Goal: Task Accomplishment & Management: Use online tool/utility

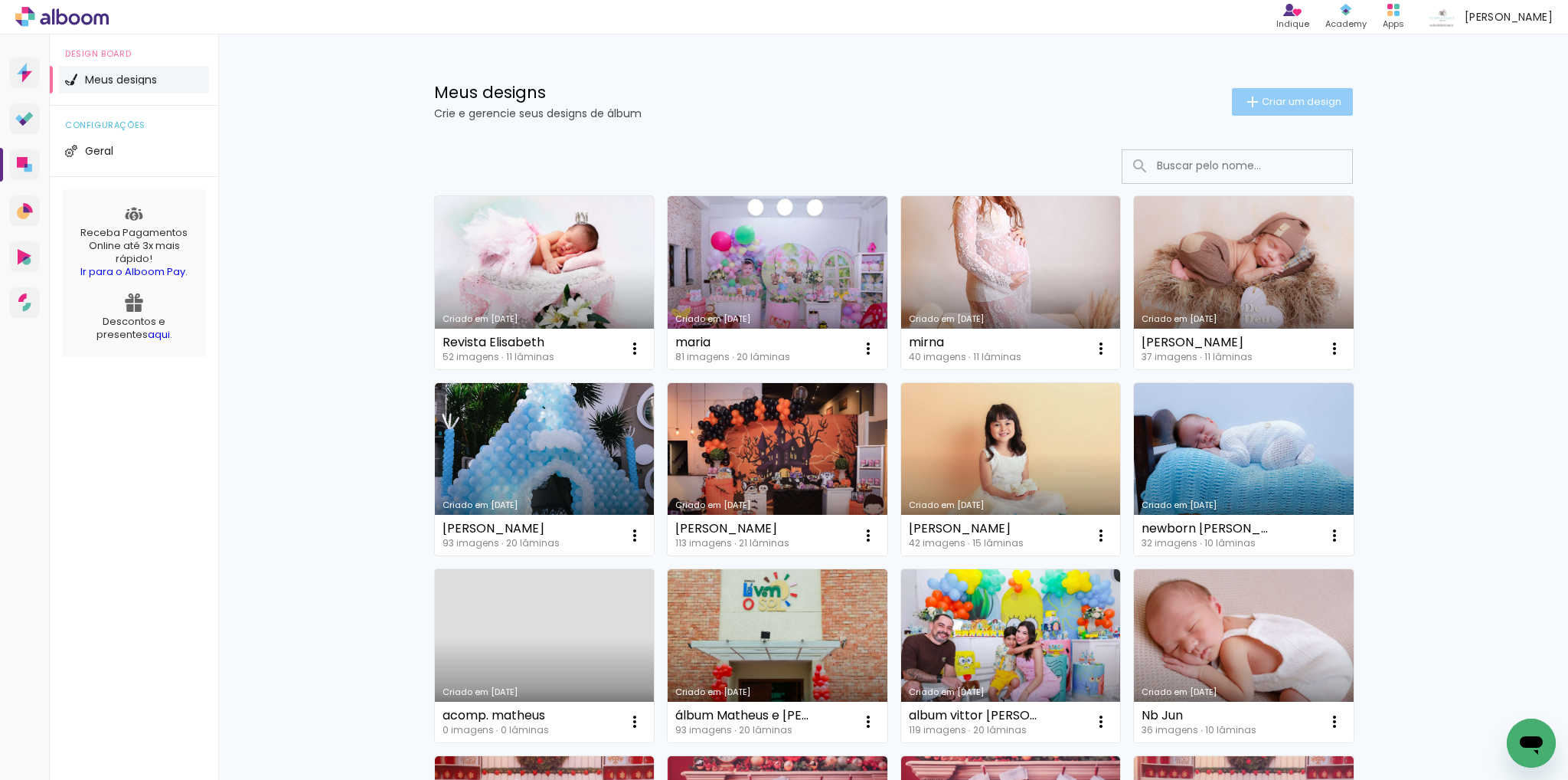
click at [1262, 105] on span "Criar um design" at bounding box center [1302, 102] width 80 height 10
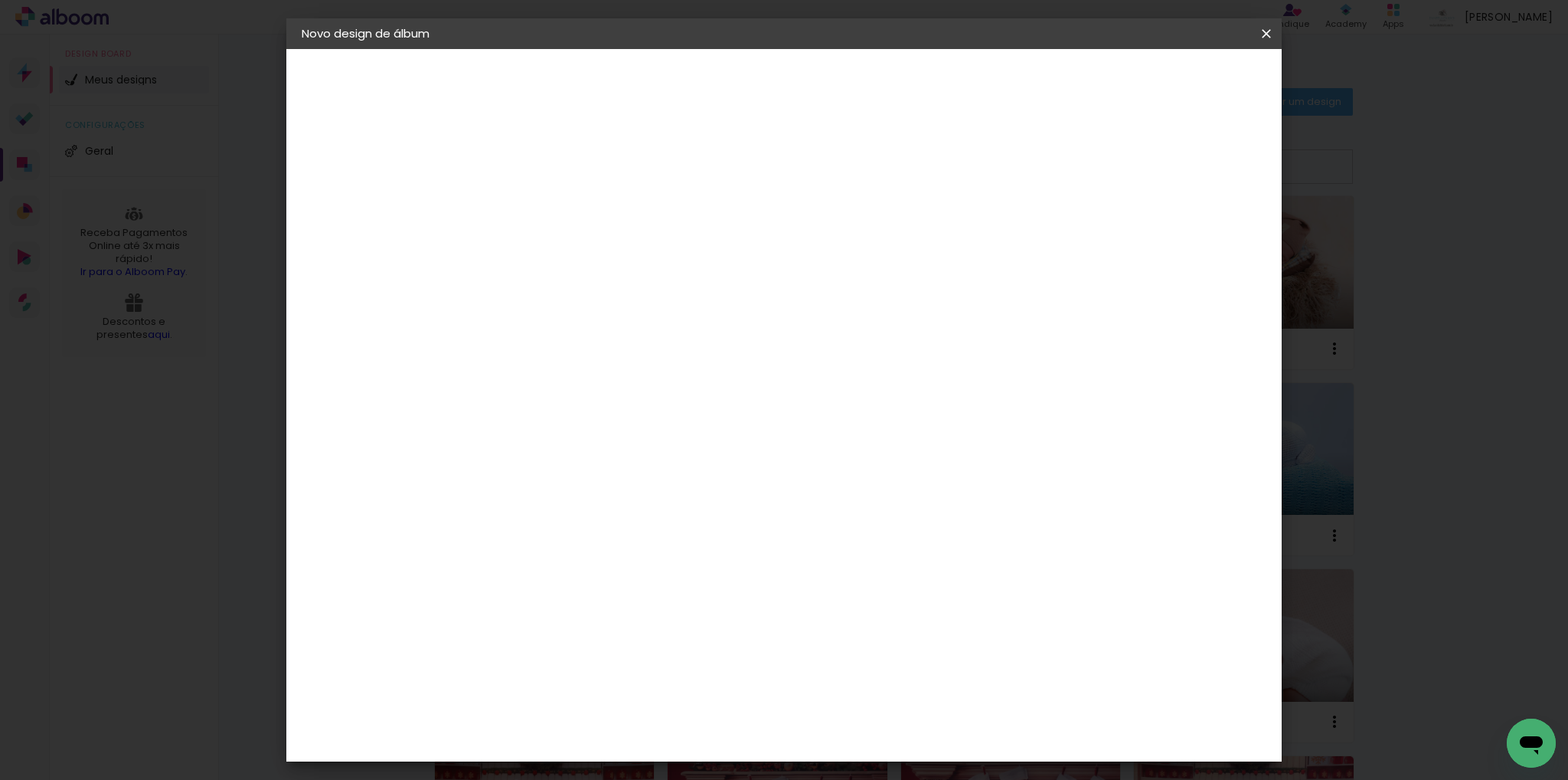
click at [0, 0] on paper-input-container "Título do álbum" at bounding box center [0, 0] width 0 height 0
type input "[PERSON_NAME] 10 anos"
type paper-input "[PERSON_NAME] 10 anos"
click at [0, 0] on slot "Avançar" at bounding box center [0, 0] width 0 height 0
click at [0, 0] on slot "Tamanho Livre" at bounding box center [0, 0] width 0 height 0
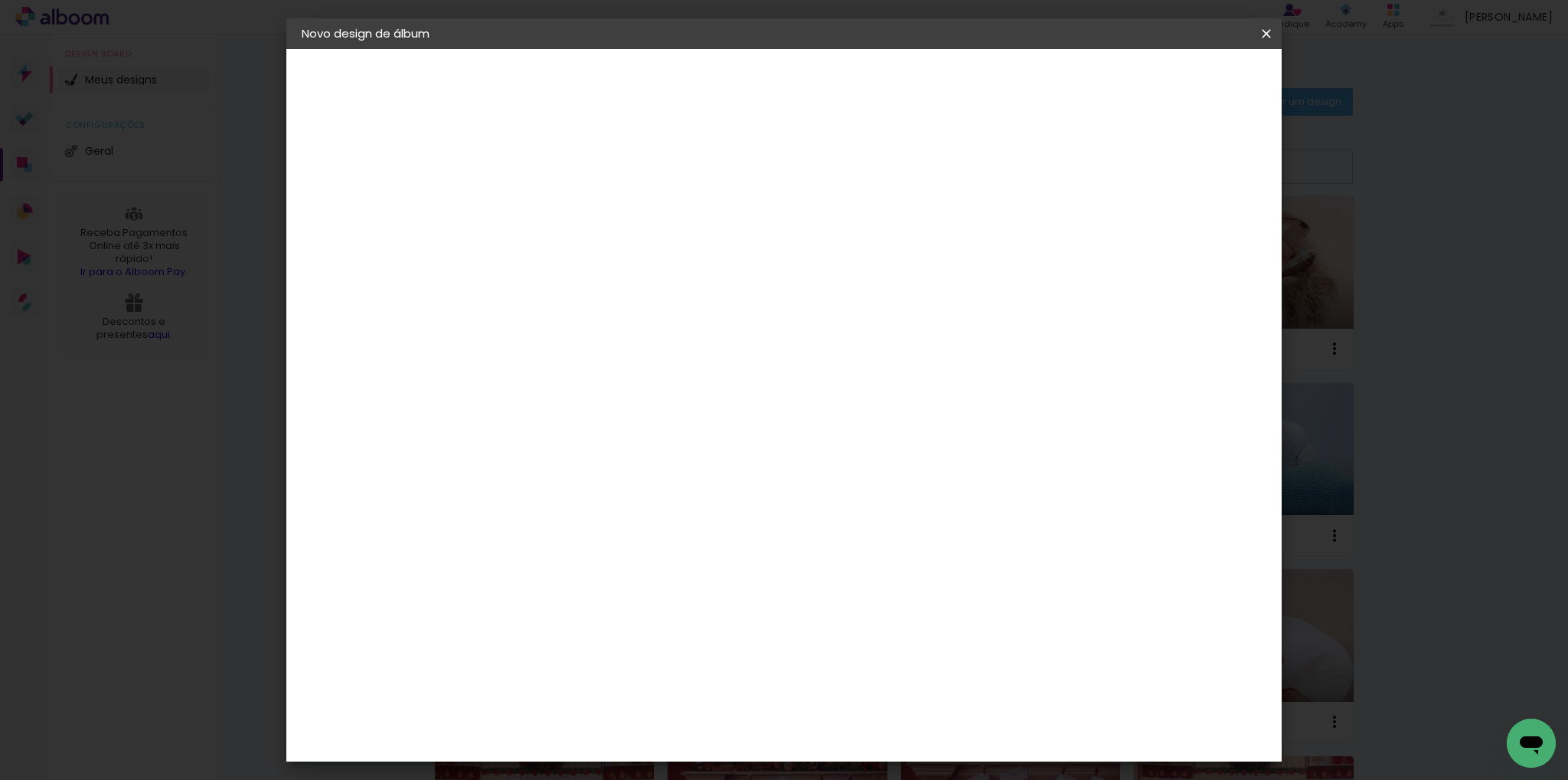
click at [0, 0] on slot "Avançar" at bounding box center [0, 0] width 0 height 0
drag, startPoint x: 488, startPoint y: 434, endPoint x: 558, endPoint y: 434, distance: 70.0
click at [558, 316] on div "30 cm cm cm mm A maioria das encadernadoras sugere 5mm de sangria." at bounding box center [847, 255] width 723 height 123
type input "20"
type paper-input "20"
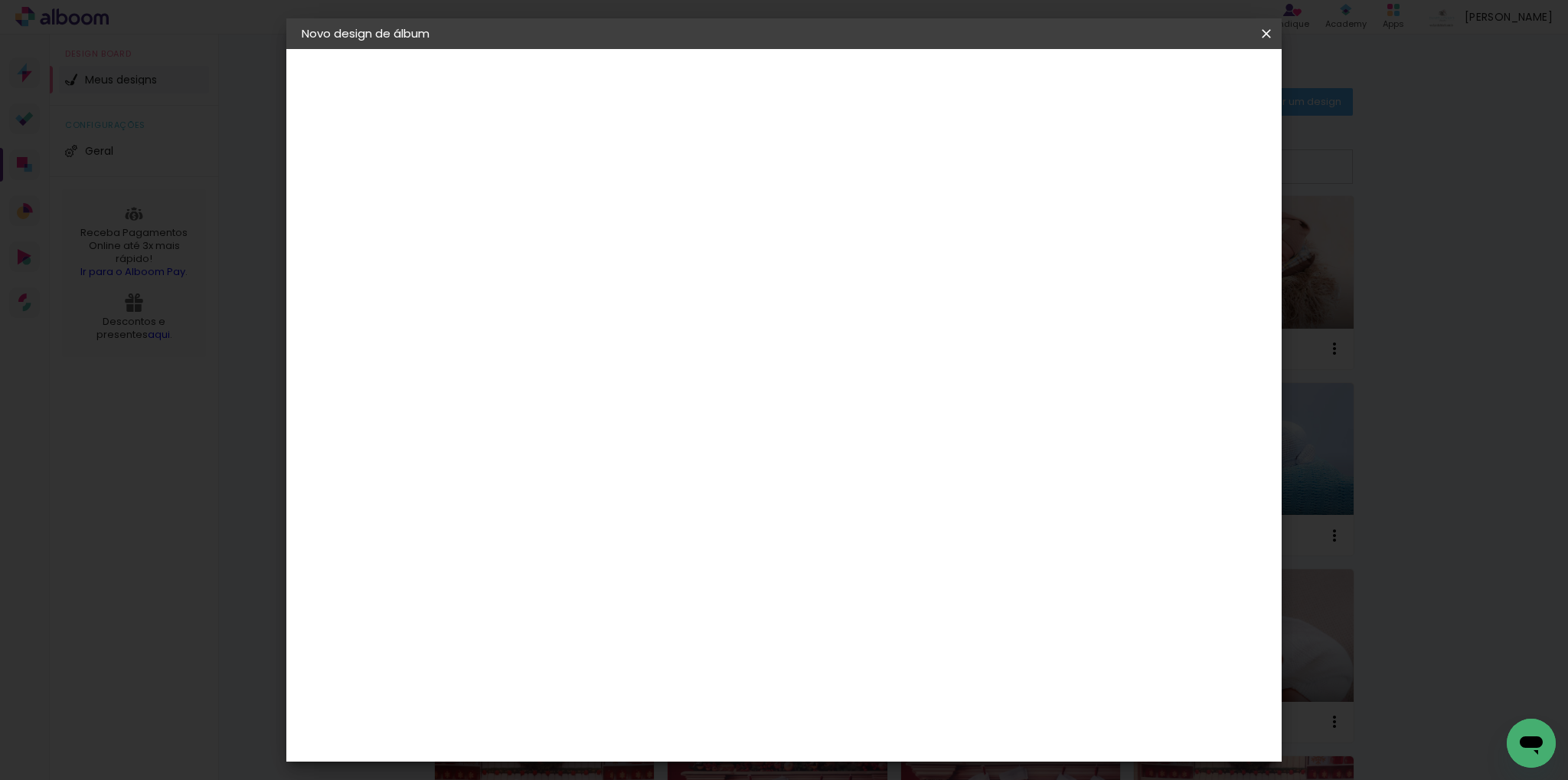
drag, startPoint x: 860, startPoint y: 537, endPoint x: 897, endPoint y: 536, distance: 37.0
click at [897, 536] on div "60" at bounding box center [877, 538] width 58 height 23
type input "50"
type paper-input "50"
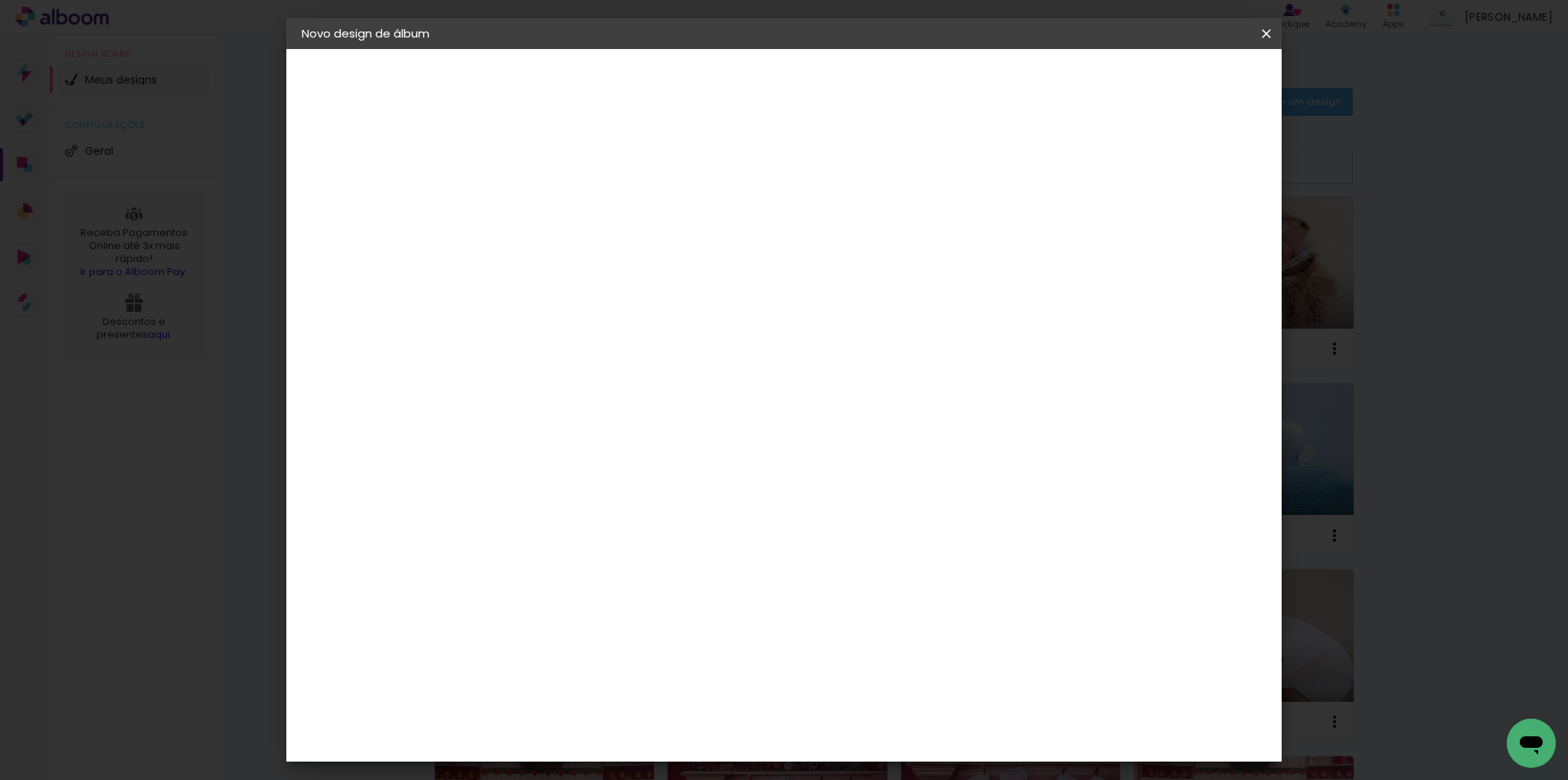
click at [1170, 79] on span "Iniciar design" at bounding box center [1134, 81] width 69 height 11
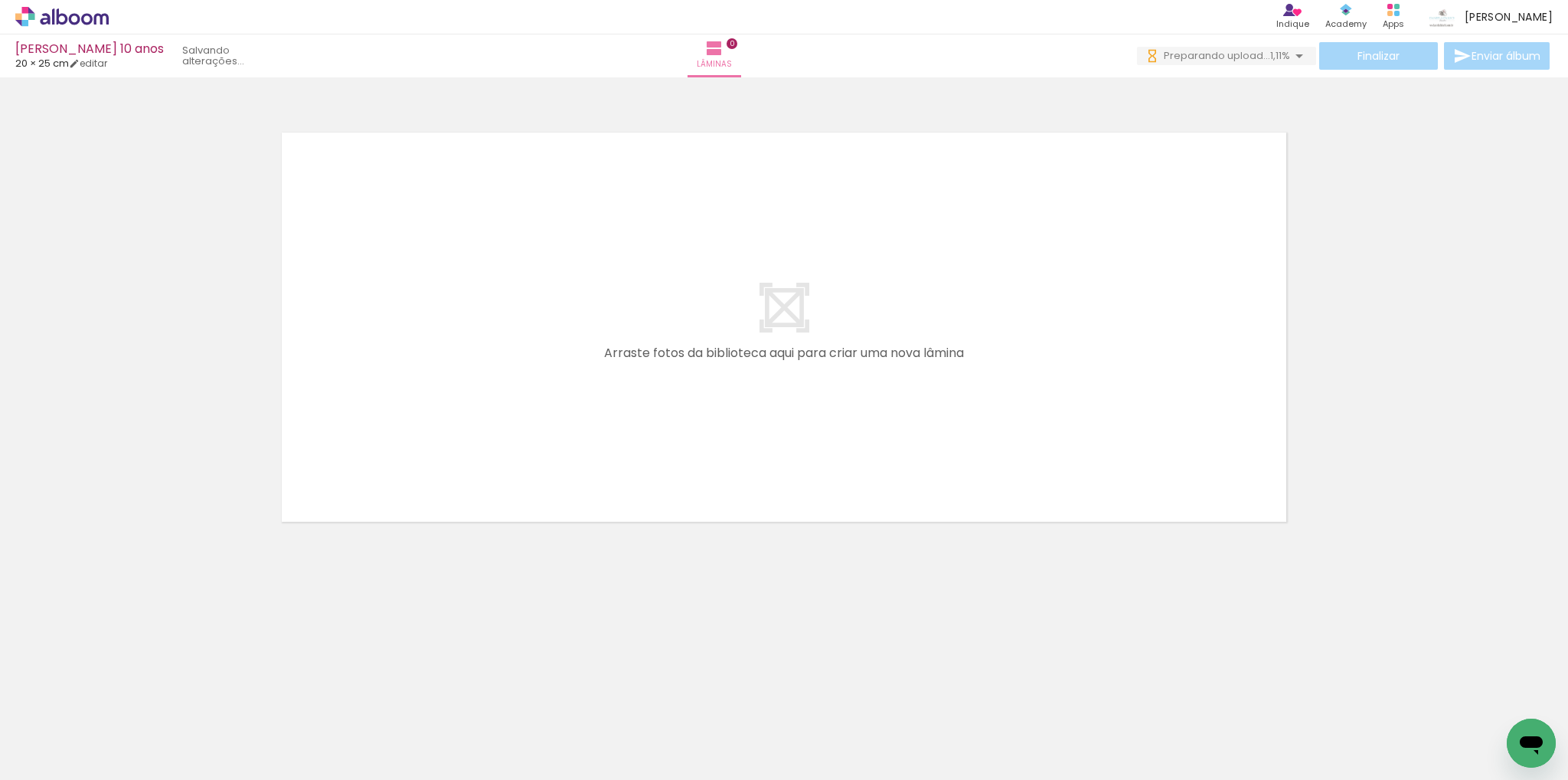
scroll to position [0, 6280]
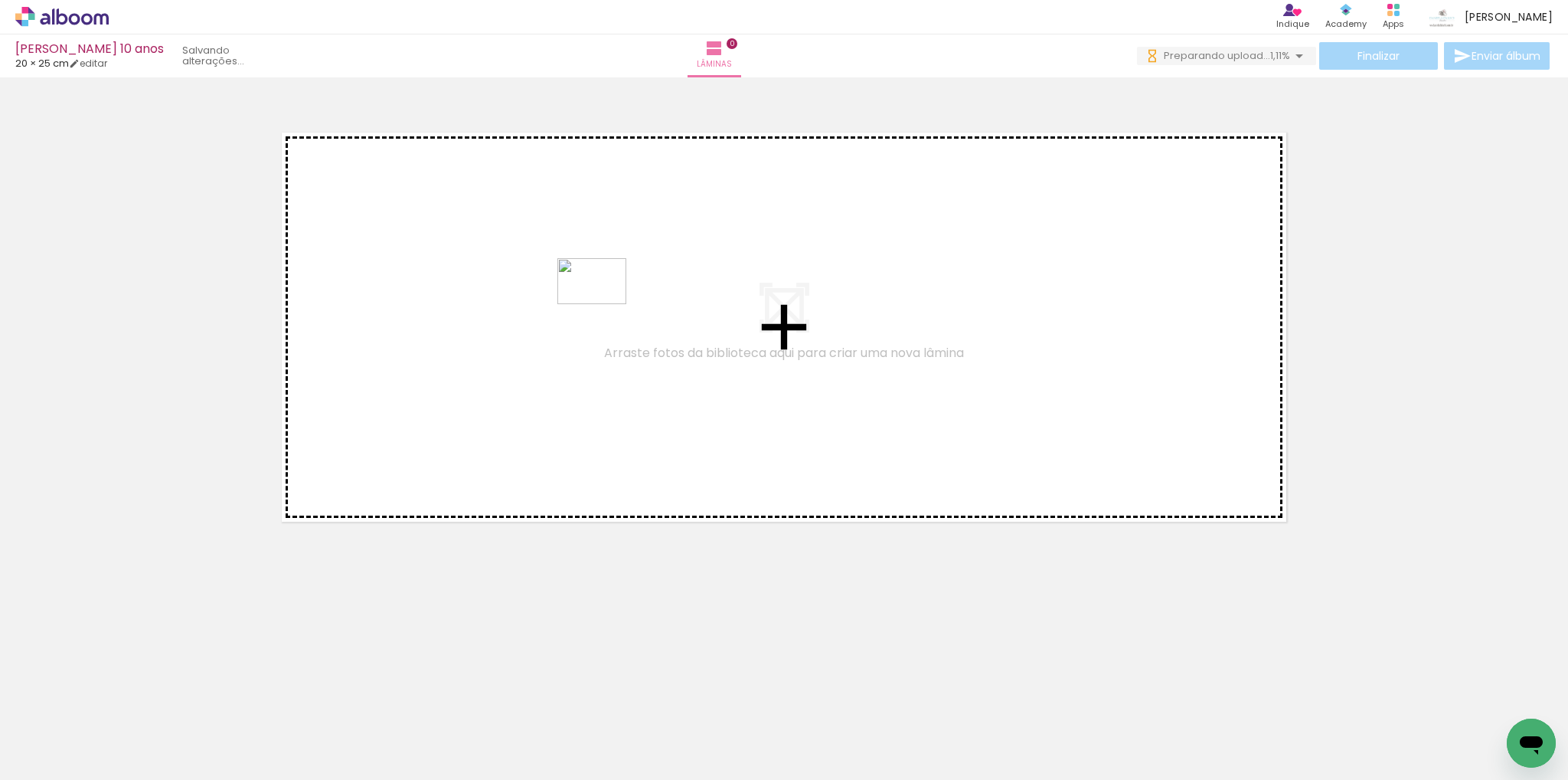
drag, startPoint x: 1442, startPoint y: 691, endPoint x: 318, endPoint y: 207, distance: 1223.8
click at [318, 207] on quentale-workspace at bounding box center [784, 390] width 1568 height 780
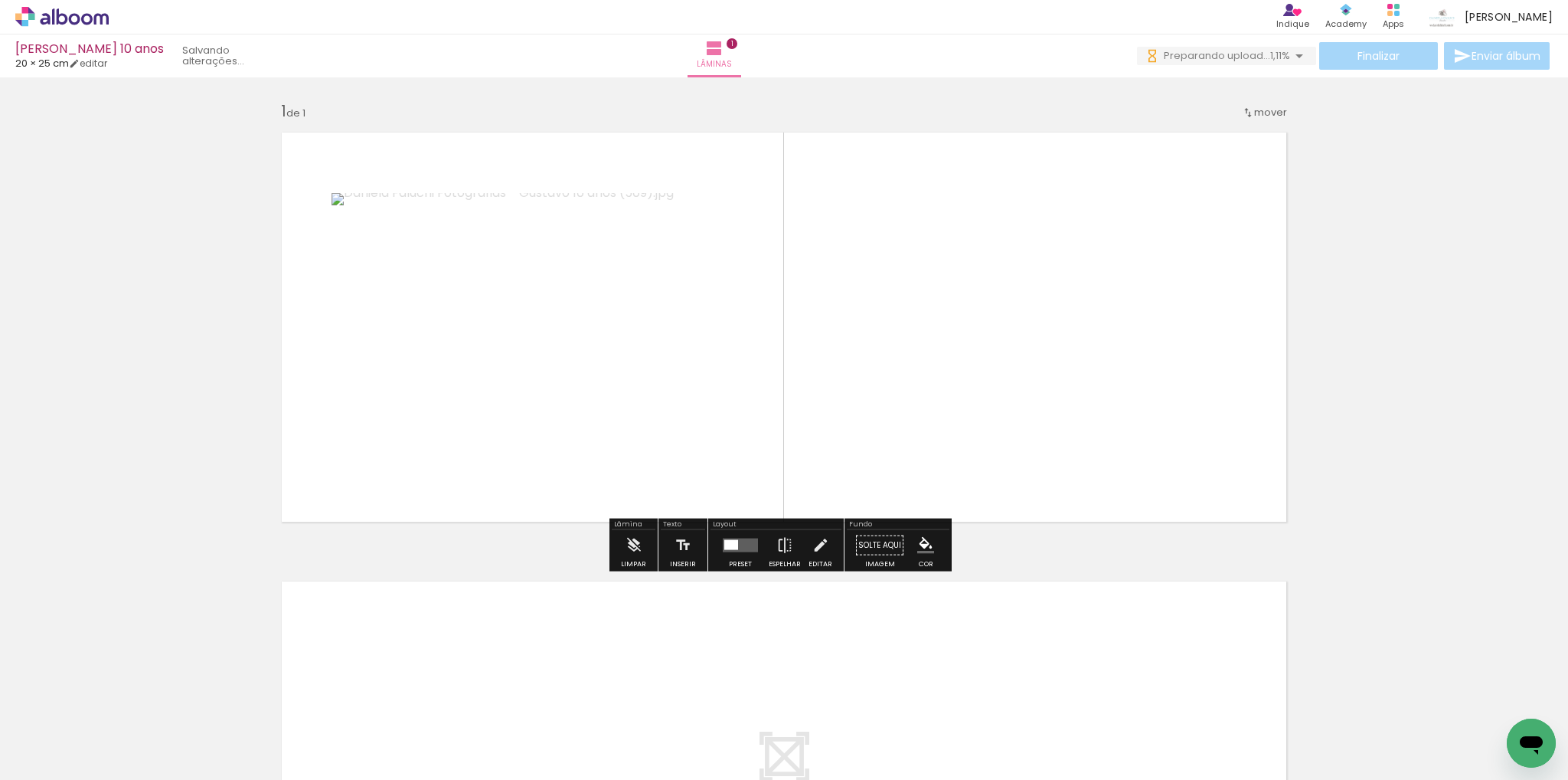
scroll to position [0, 0]
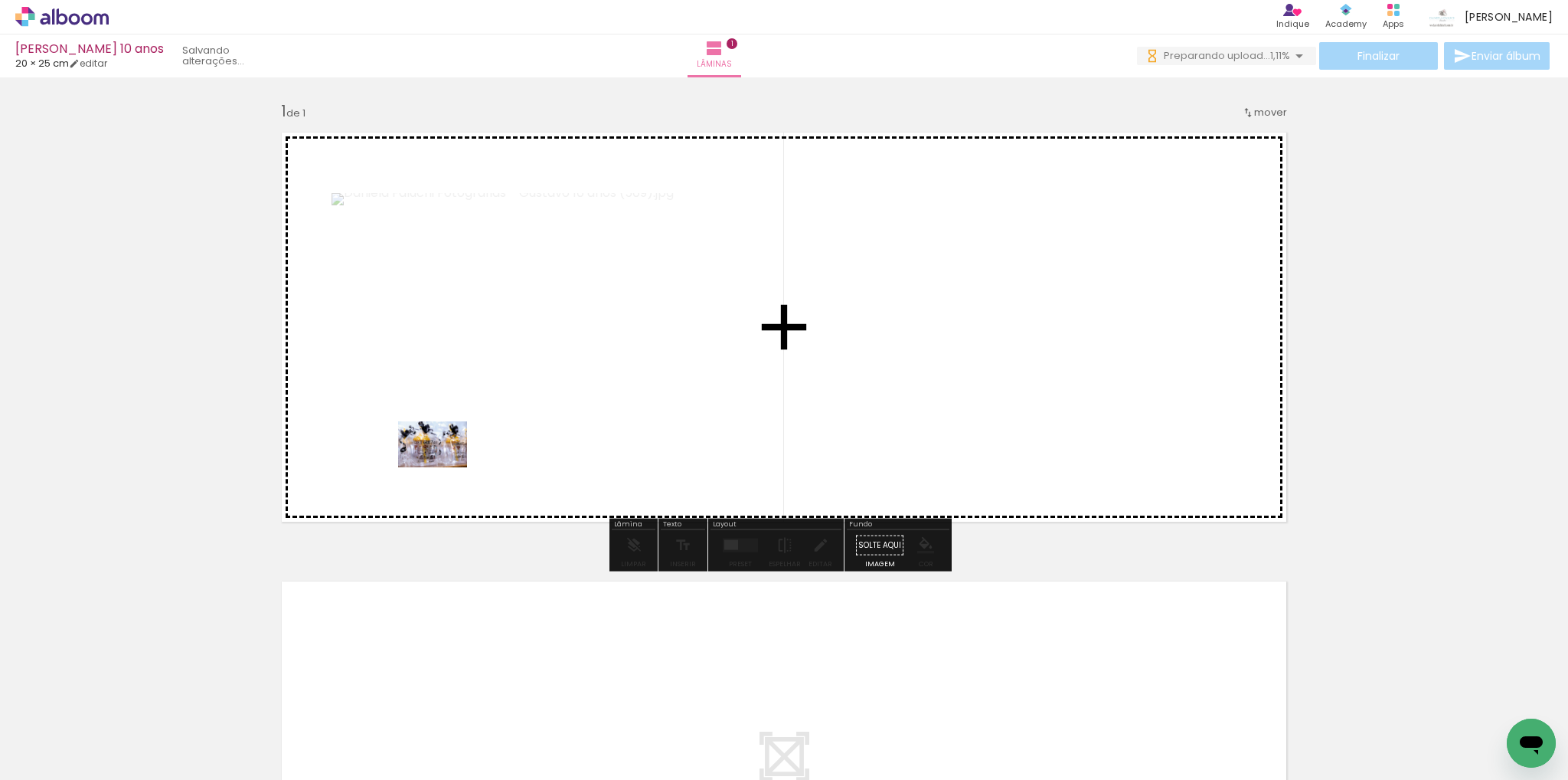
drag, startPoint x: 164, startPoint y: 731, endPoint x: 444, endPoint y: 467, distance: 384.8
click at [444, 467] on quentale-workspace at bounding box center [784, 390] width 1568 height 780
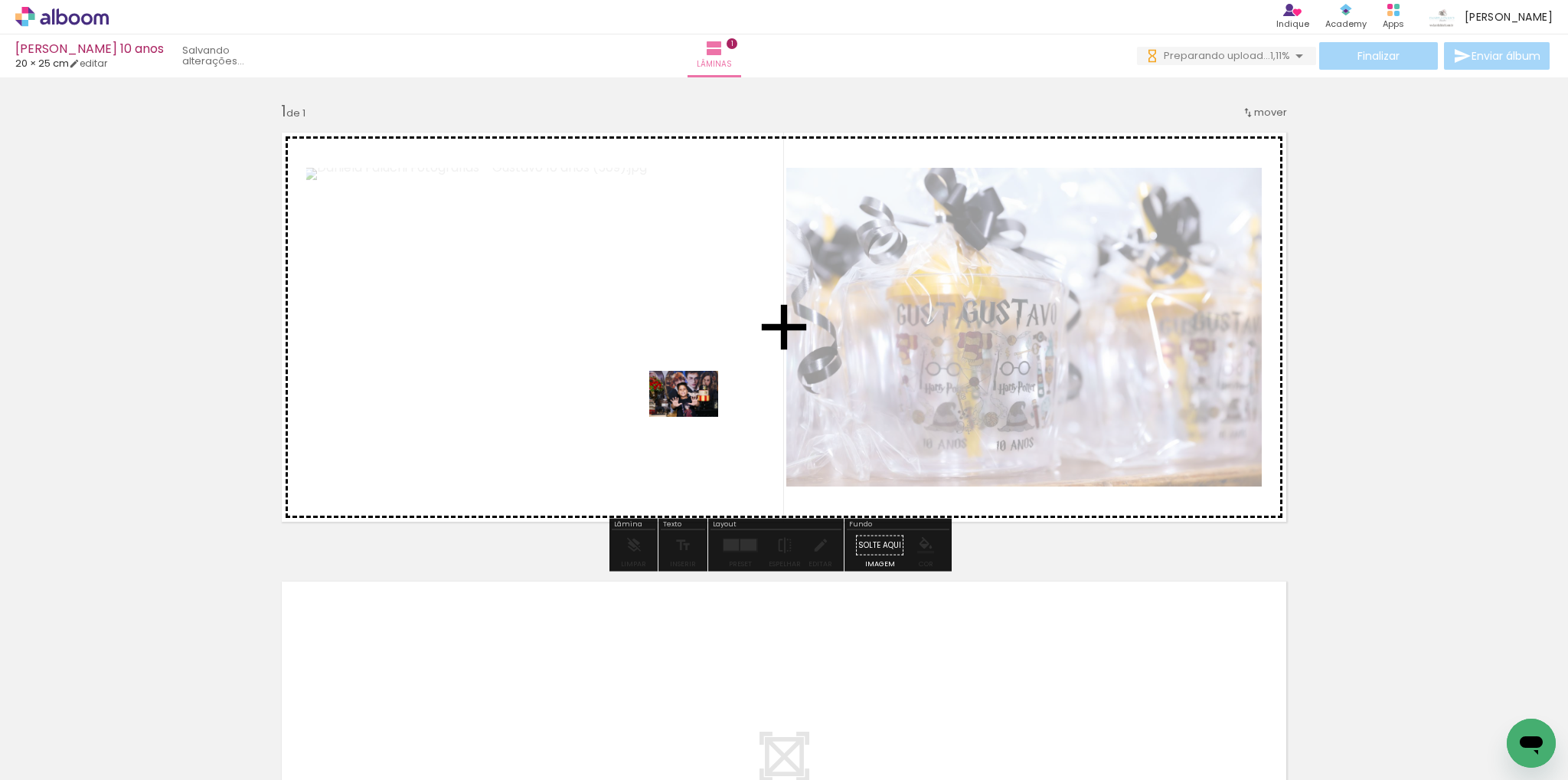
drag, startPoint x: 247, startPoint y: 736, endPoint x: 695, endPoint y: 399, distance: 560.6
click at [695, 399] on quentale-workspace at bounding box center [784, 390] width 1568 height 780
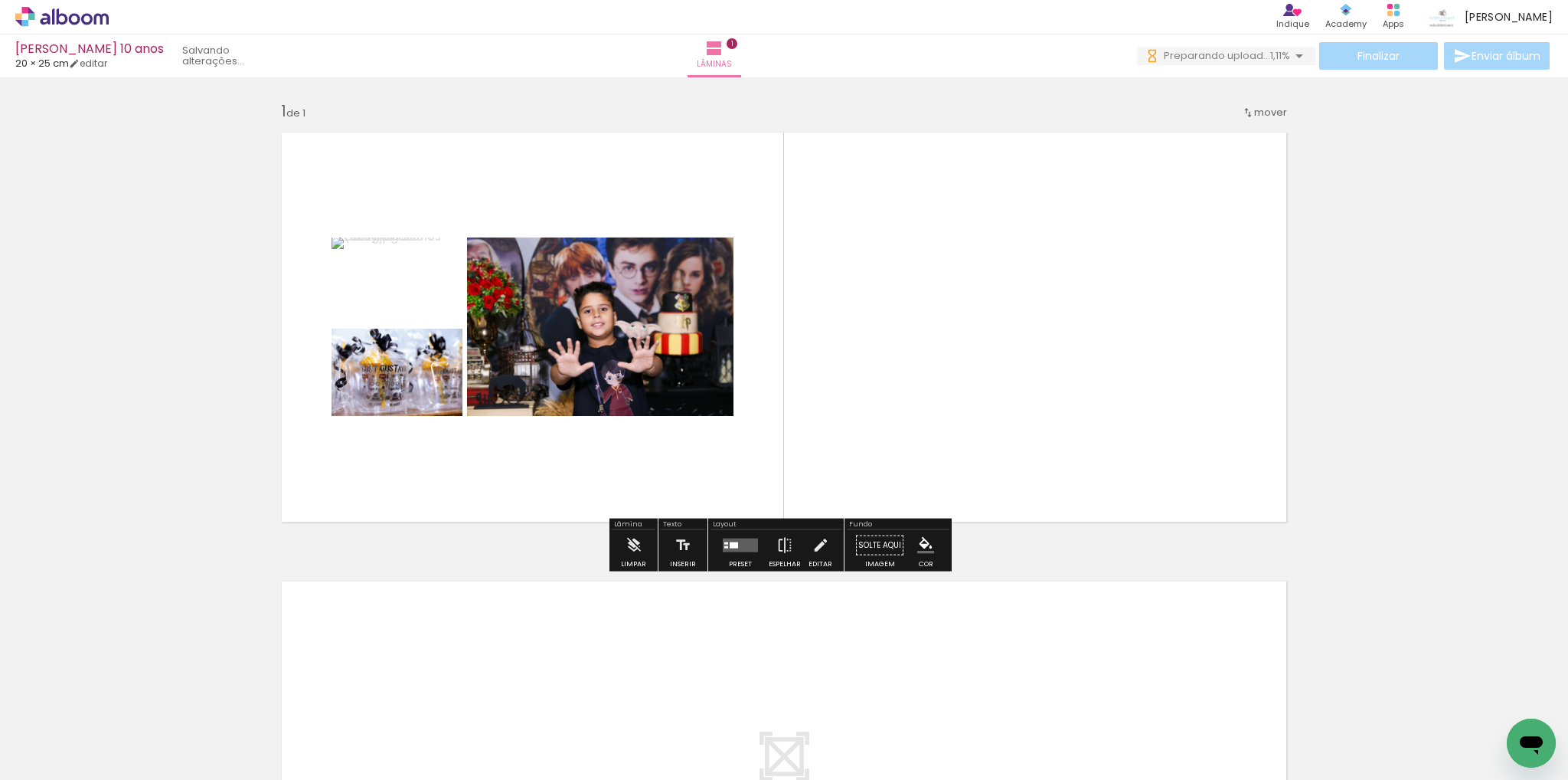
click at [731, 548] on quentale-layouter at bounding box center [740, 545] width 35 height 14
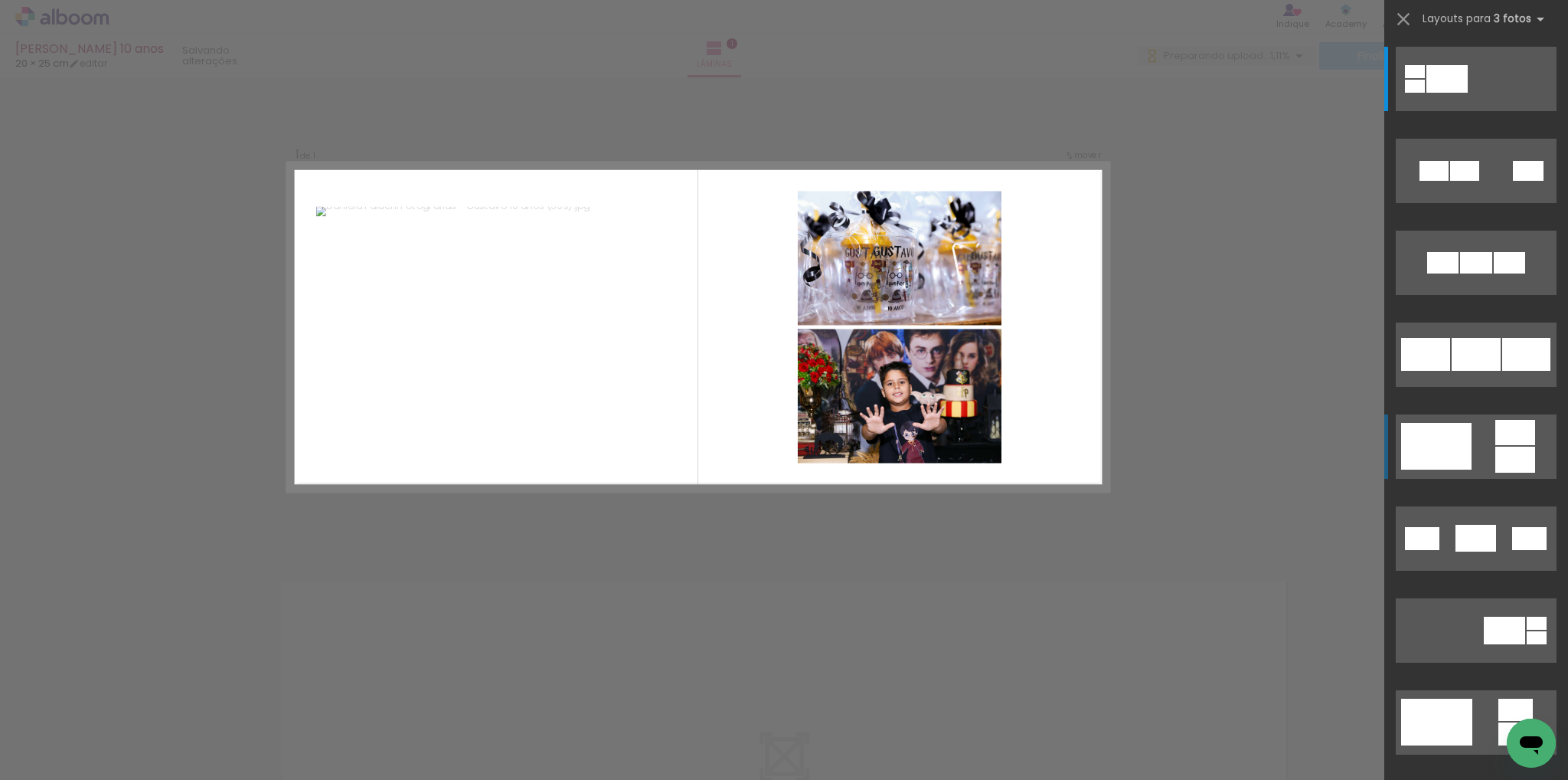
click at [1425, 78] on div at bounding box center [1415, 71] width 20 height 13
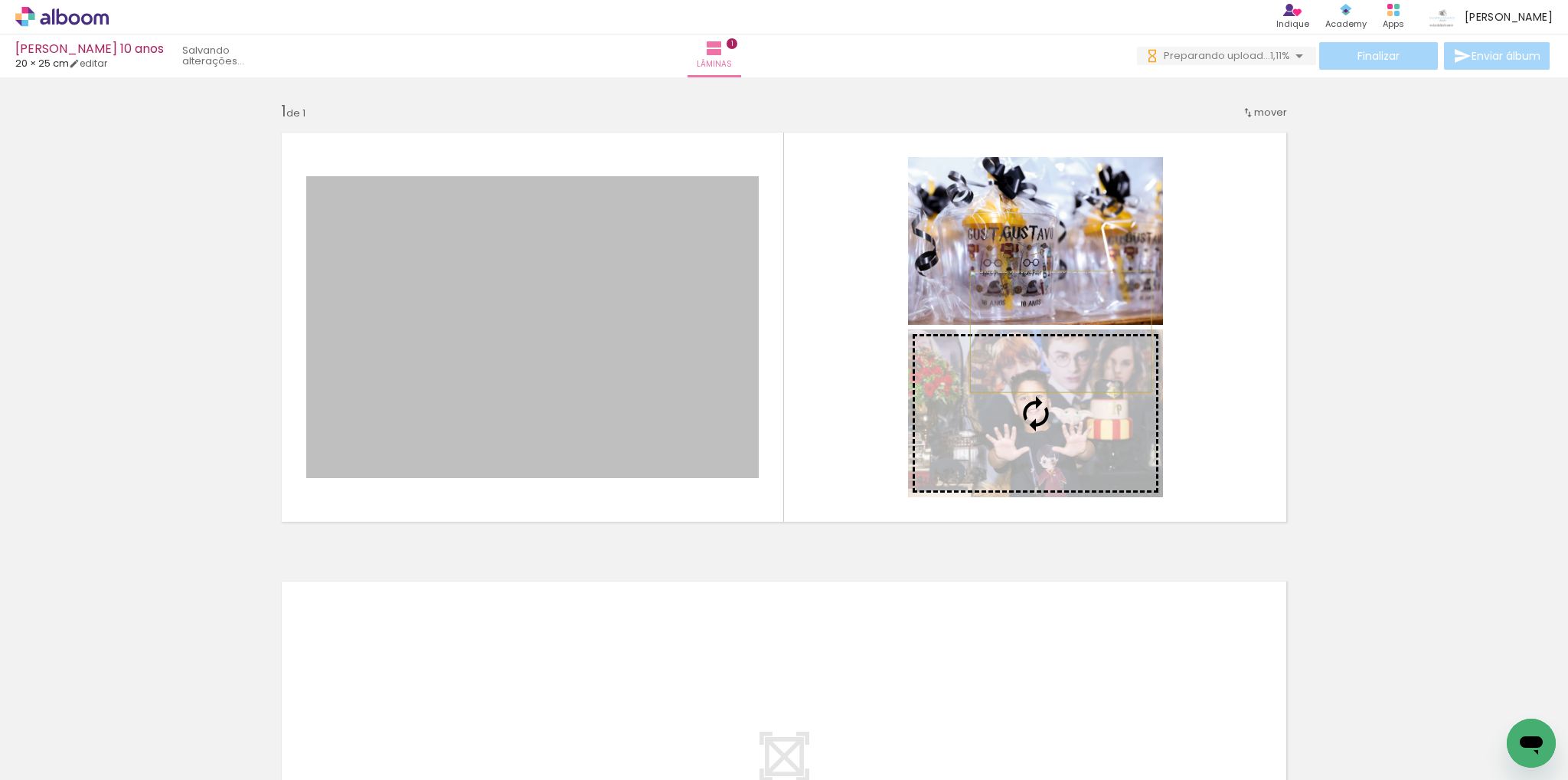
drag, startPoint x: 568, startPoint y: 327, endPoint x: 1055, endPoint y: 332, distance: 487.0
click at [0, 0] on slot at bounding box center [0, 0] width 0 height 0
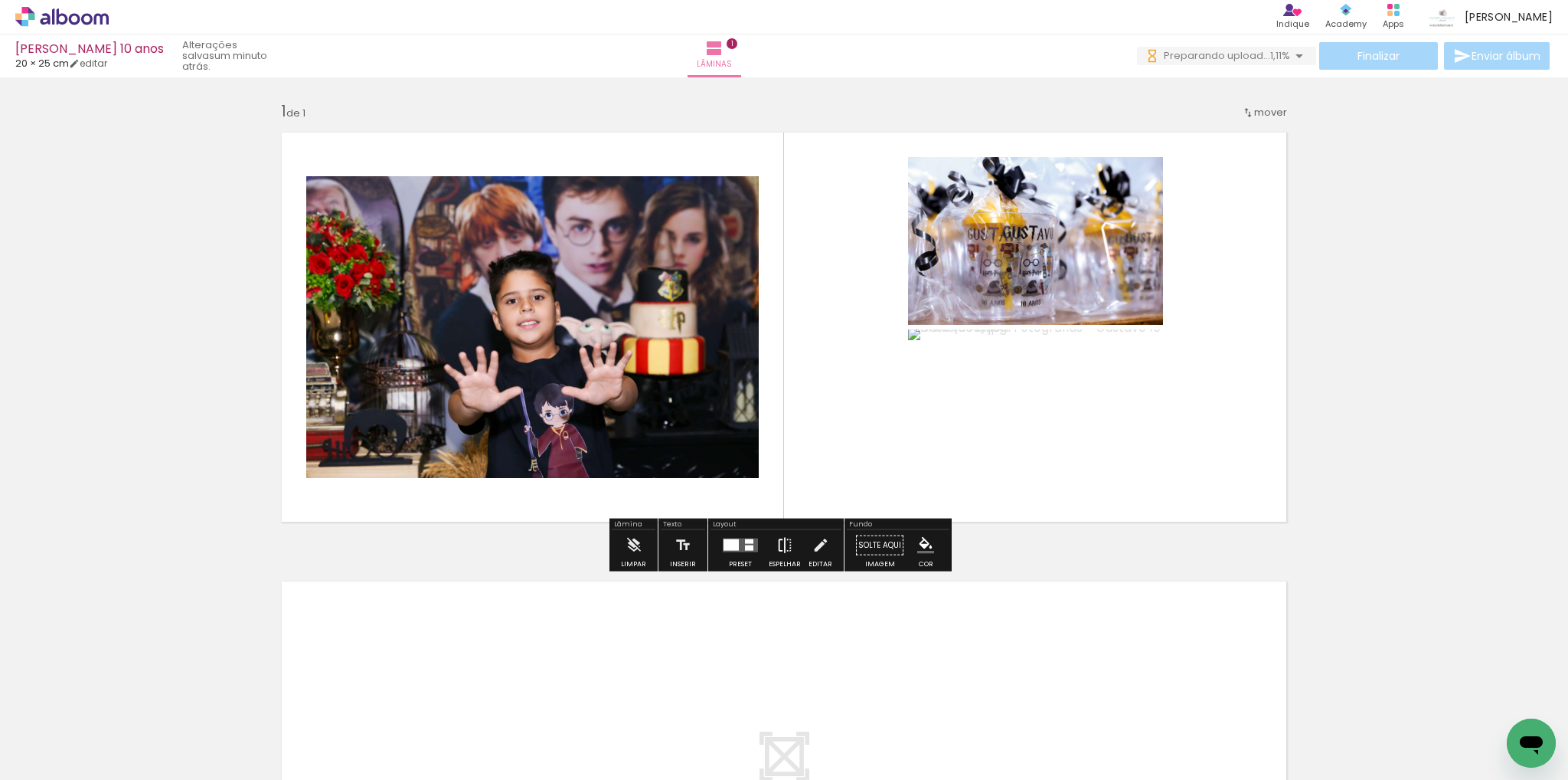
click at [777, 551] on iron-icon at bounding box center [785, 545] width 17 height 31
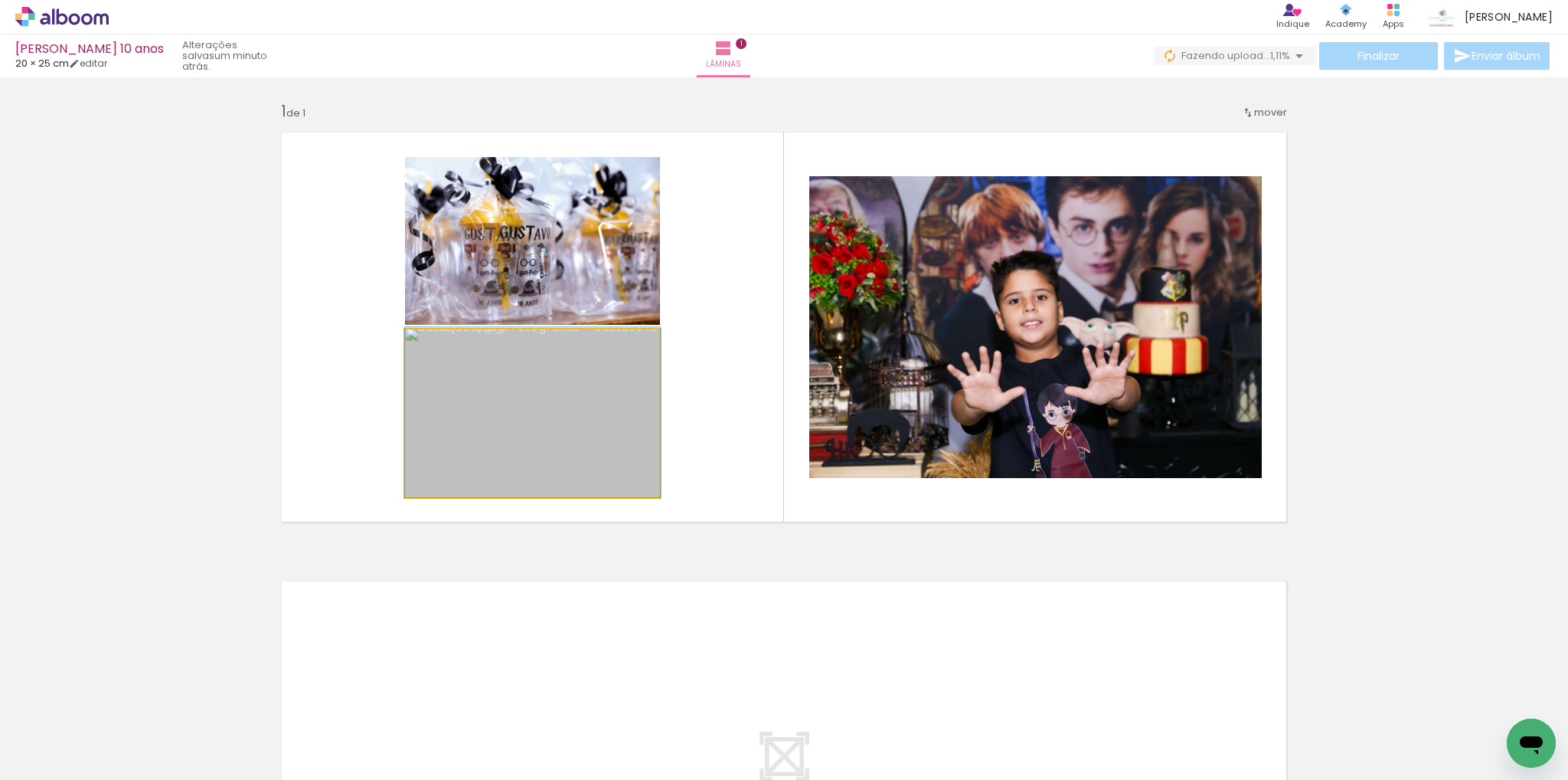
drag, startPoint x: 533, startPoint y: 415, endPoint x: 530, endPoint y: 250, distance: 165.0
click at [0, 0] on slot at bounding box center [0, 0] width 0 height 0
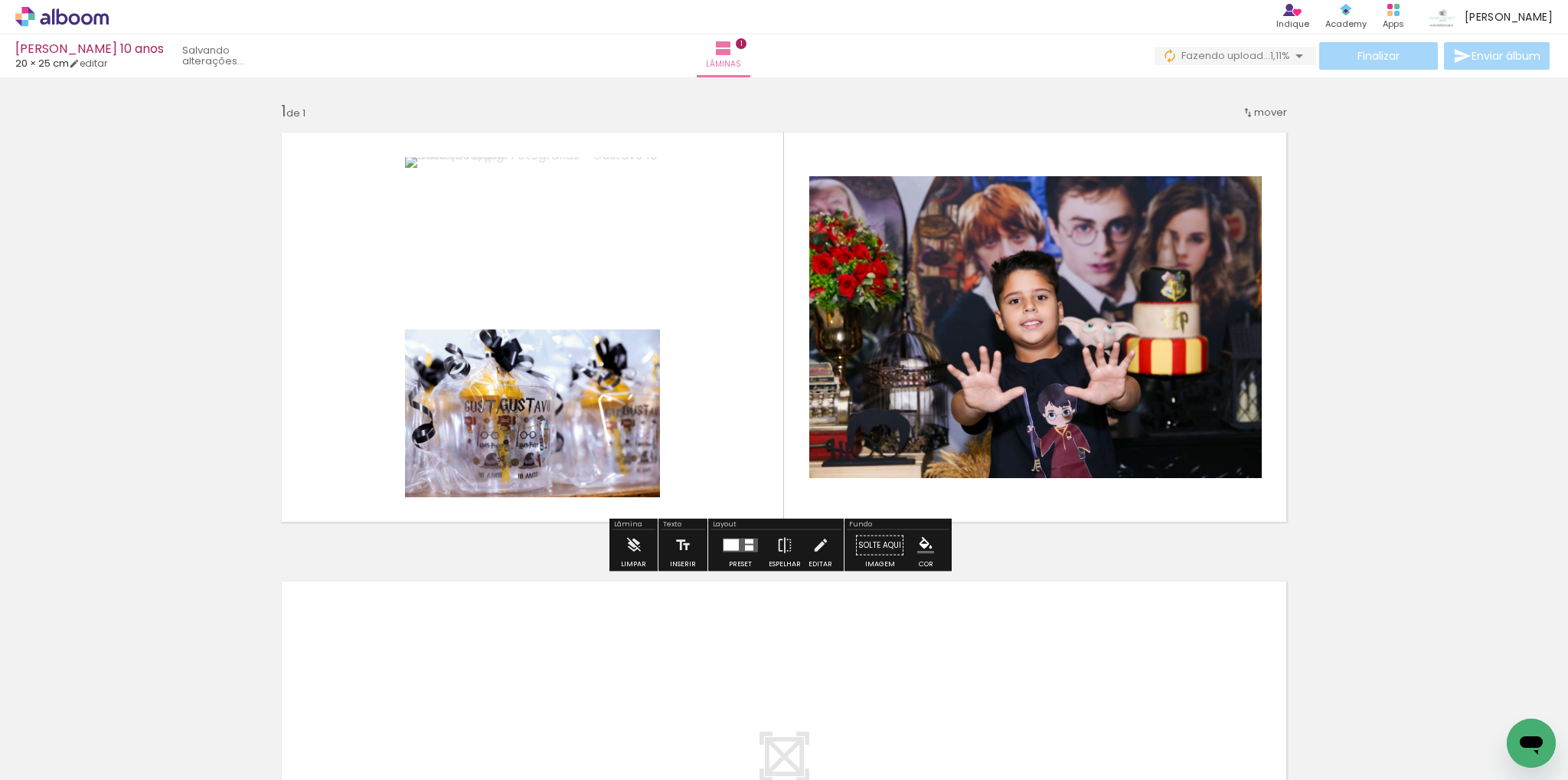
click at [728, 547] on div at bounding box center [731, 544] width 15 height 11
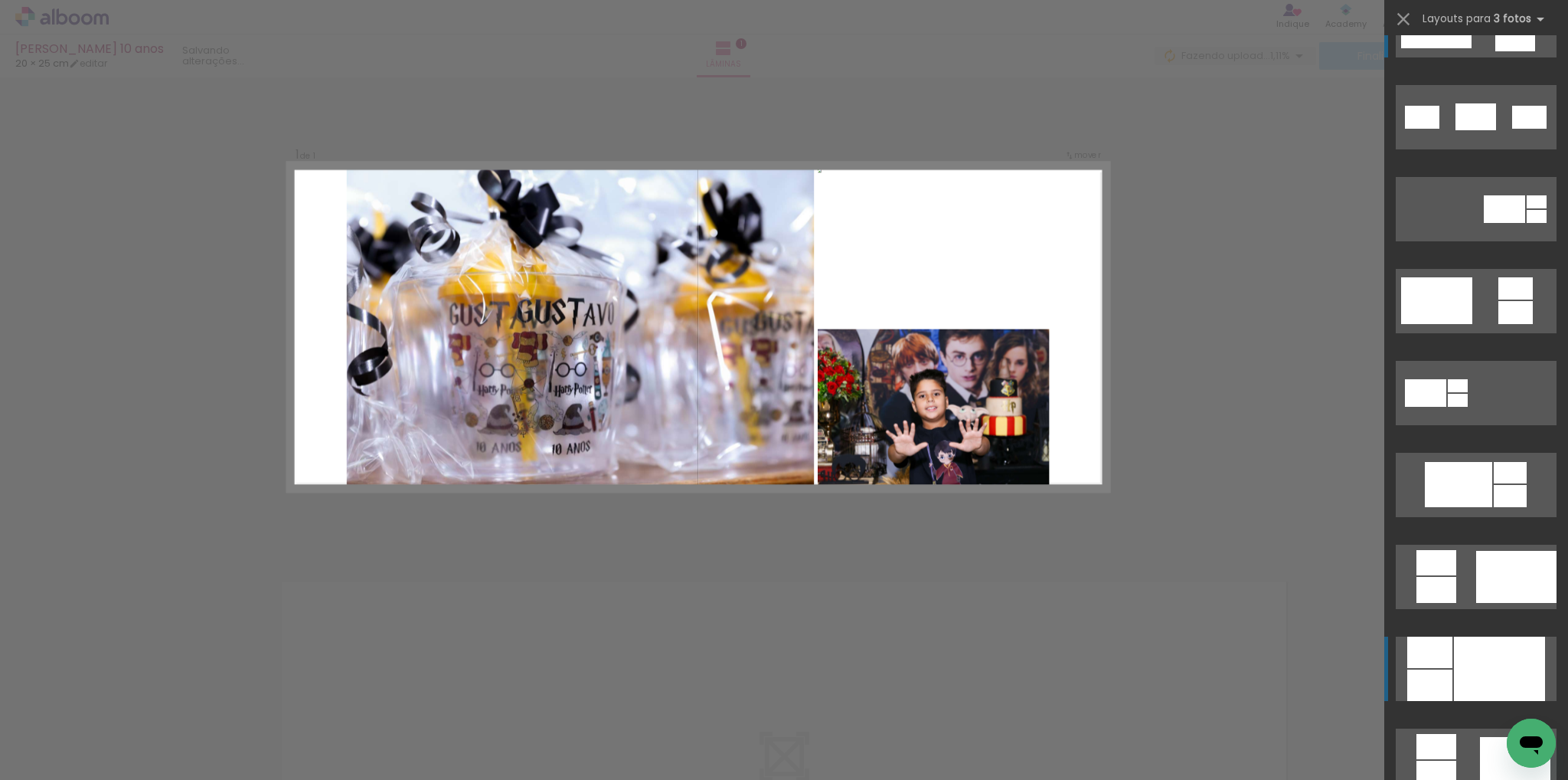
scroll to position [444, 0]
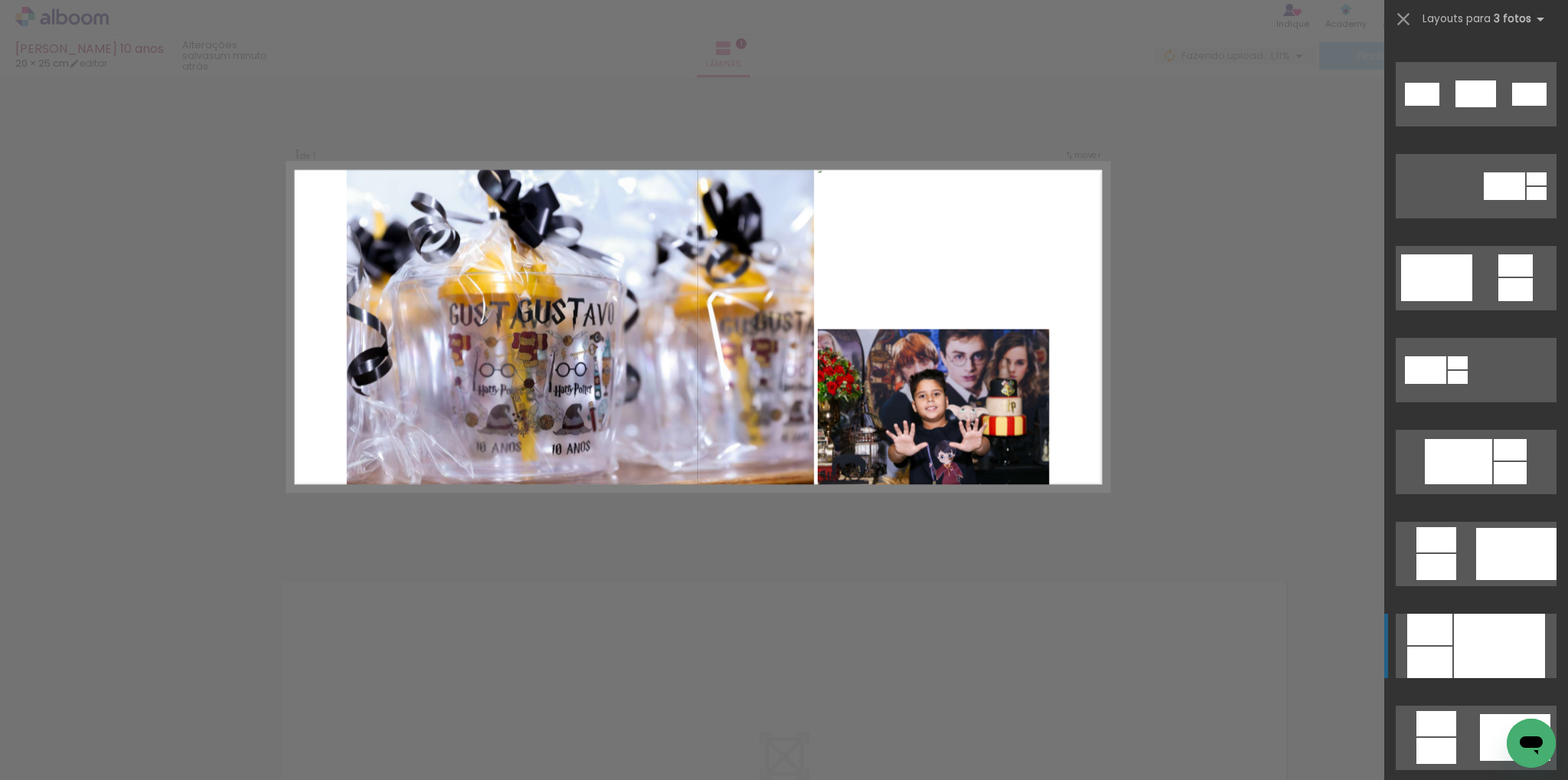
click at [1476, 579] on div at bounding box center [1517, 554] width 81 height 52
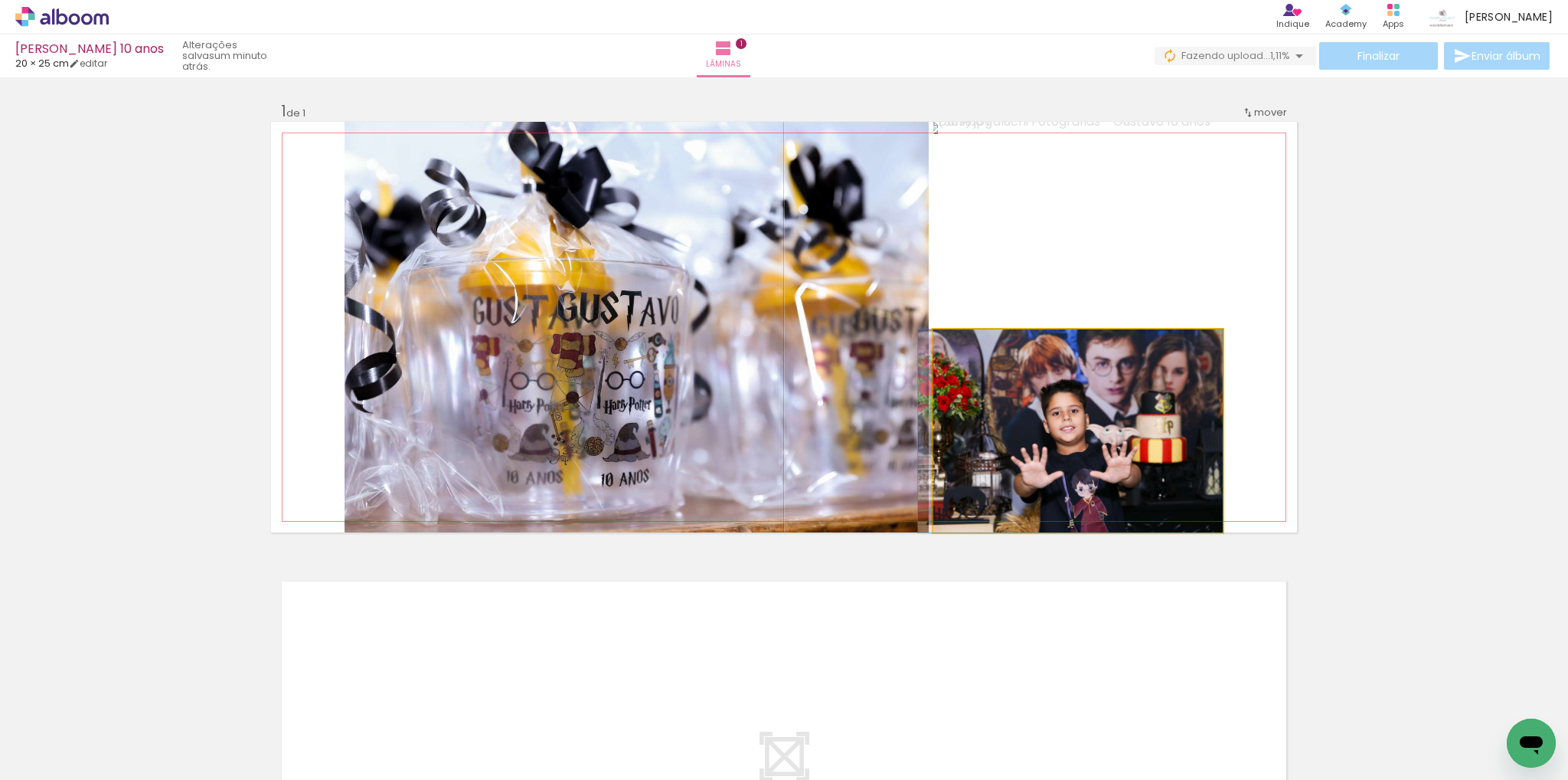
drag, startPoint x: 1091, startPoint y: 418, endPoint x: 616, endPoint y: 349, distance: 480.0
click at [0, 0] on slot at bounding box center [0, 0] width 0 height 0
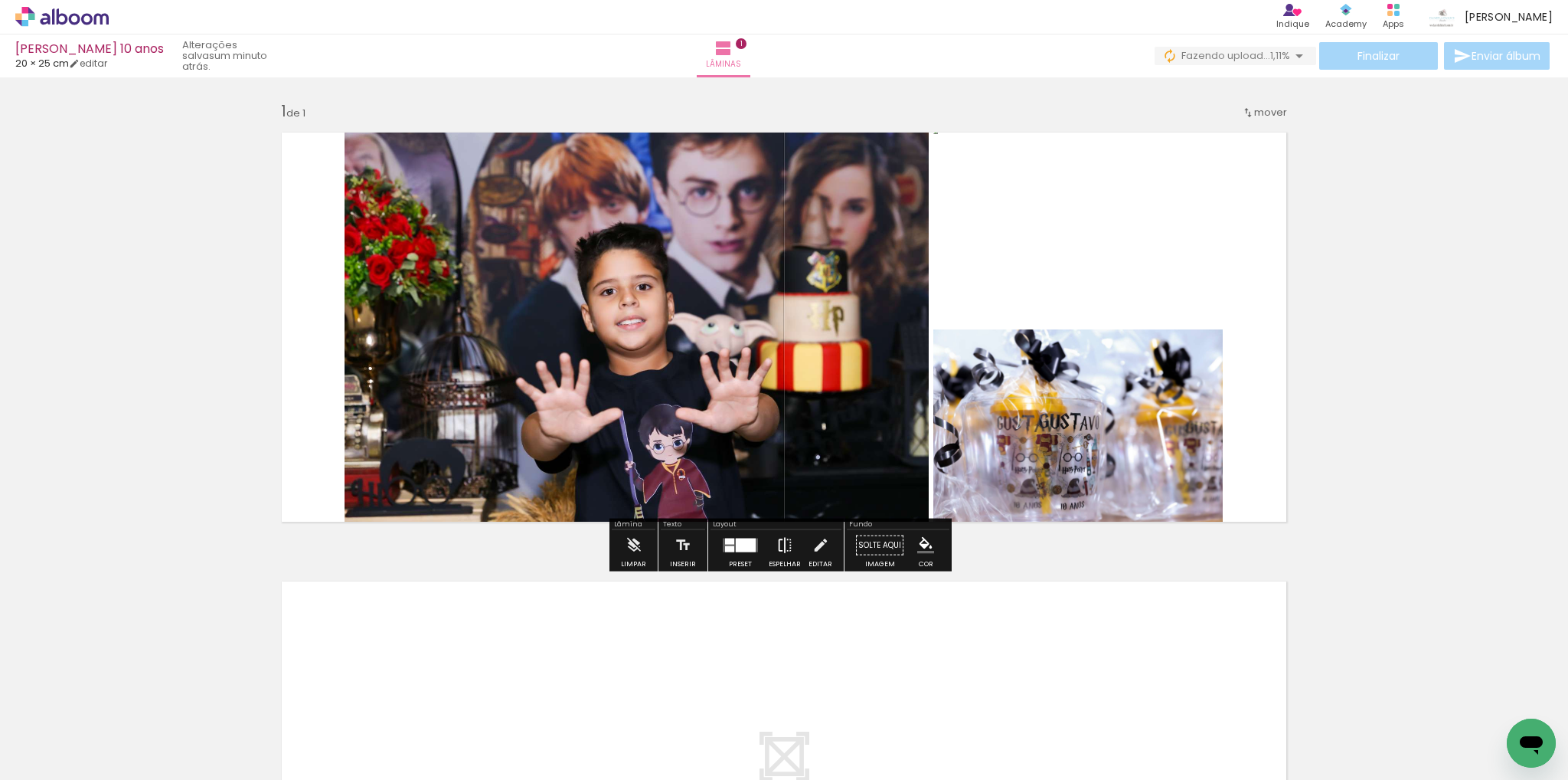
click at [776, 546] on iron-icon at bounding box center [785, 545] width 17 height 31
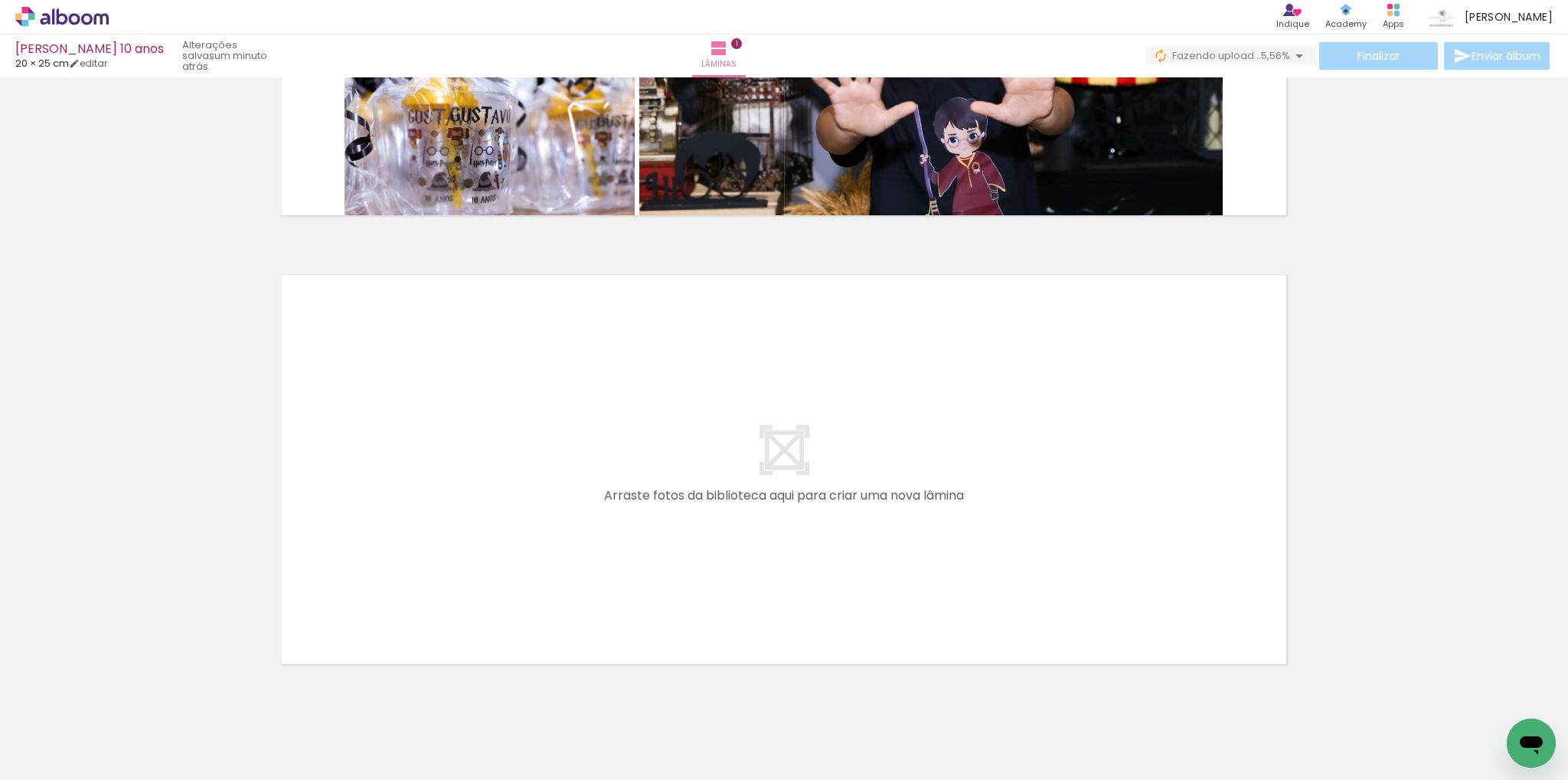
scroll to position [351, 0]
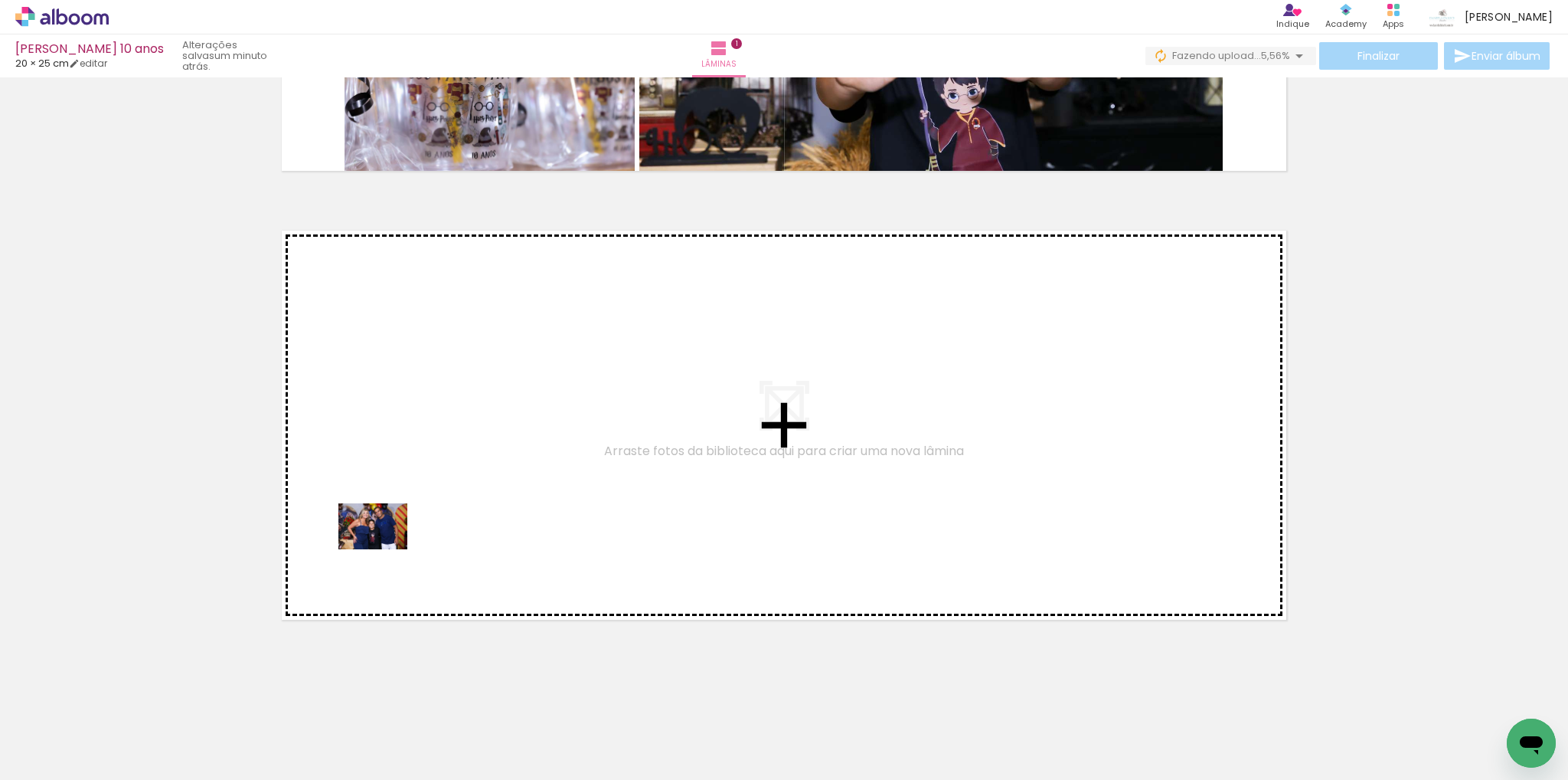
drag, startPoint x: 336, startPoint y: 739, endPoint x: 385, endPoint y: 549, distance: 196.2
click at [385, 549] on quentale-workspace at bounding box center [784, 390] width 1568 height 780
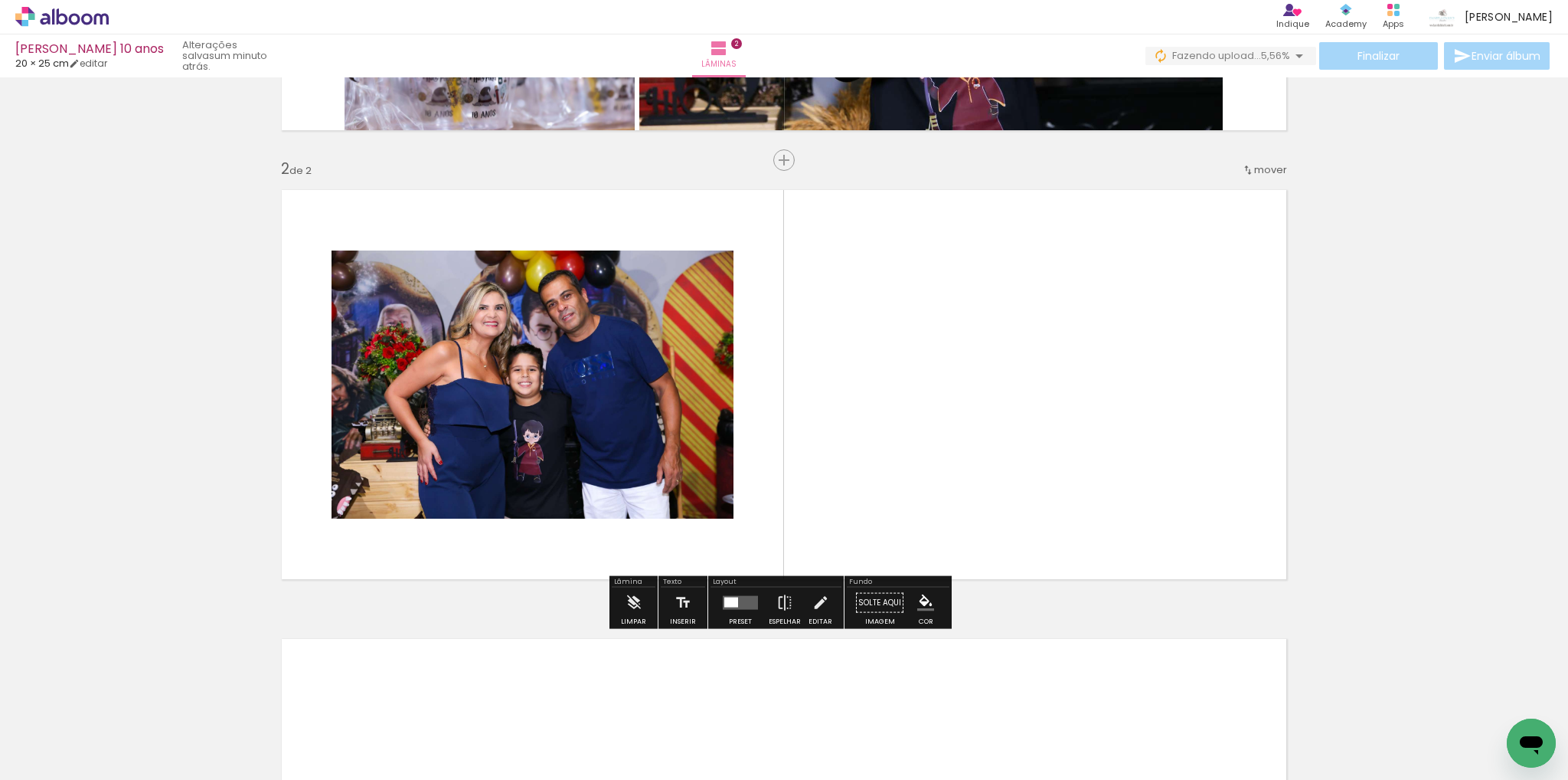
scroll to position [395, 0]
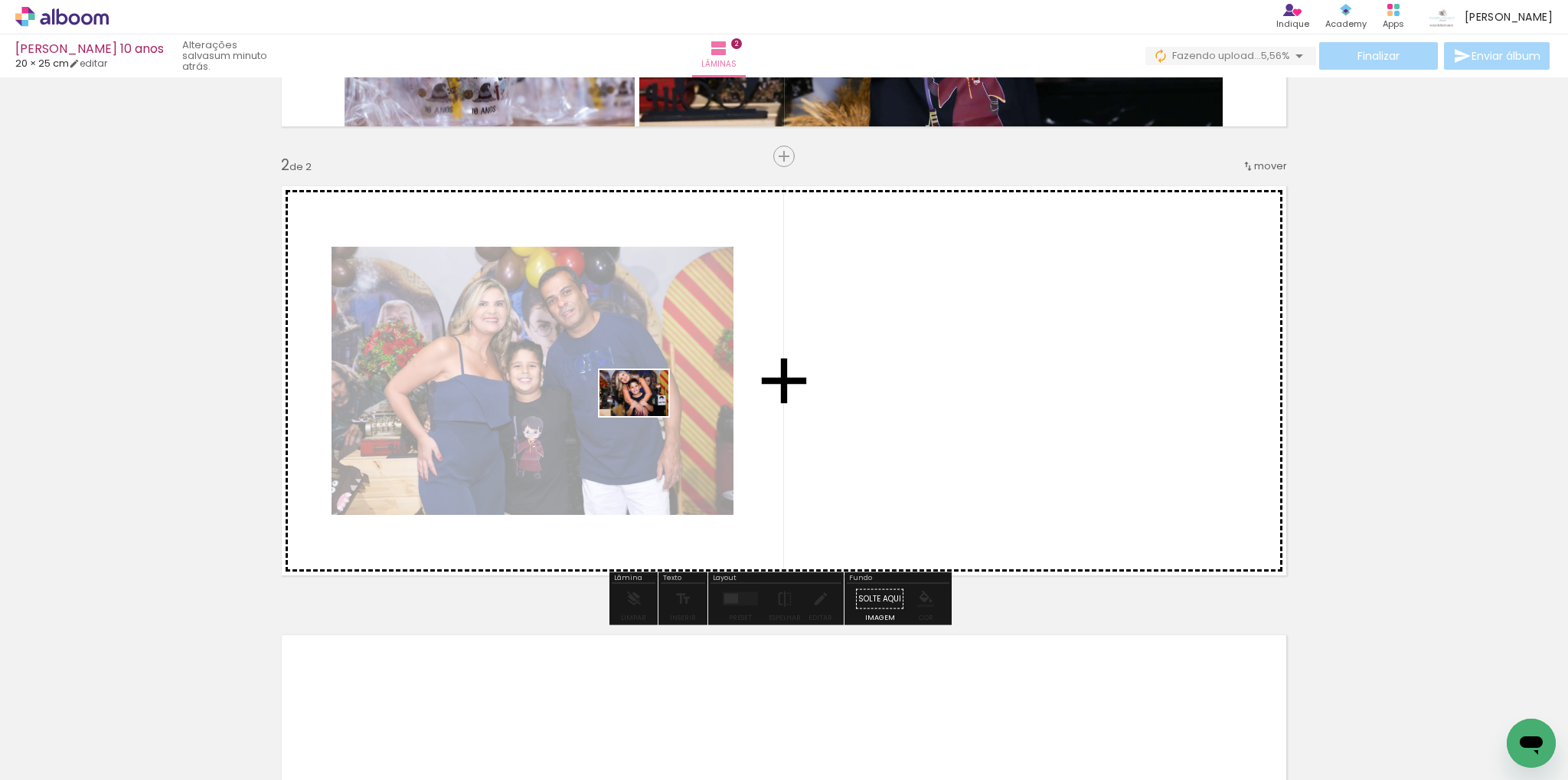
drag, startPoint x: 558, startPoint y: 643, endPoint x: 645, endPoint y: 416, distance: 243.1
click at [645, 416] on quentale-workspace at bounding box center [784, 390] width 1568 height 780
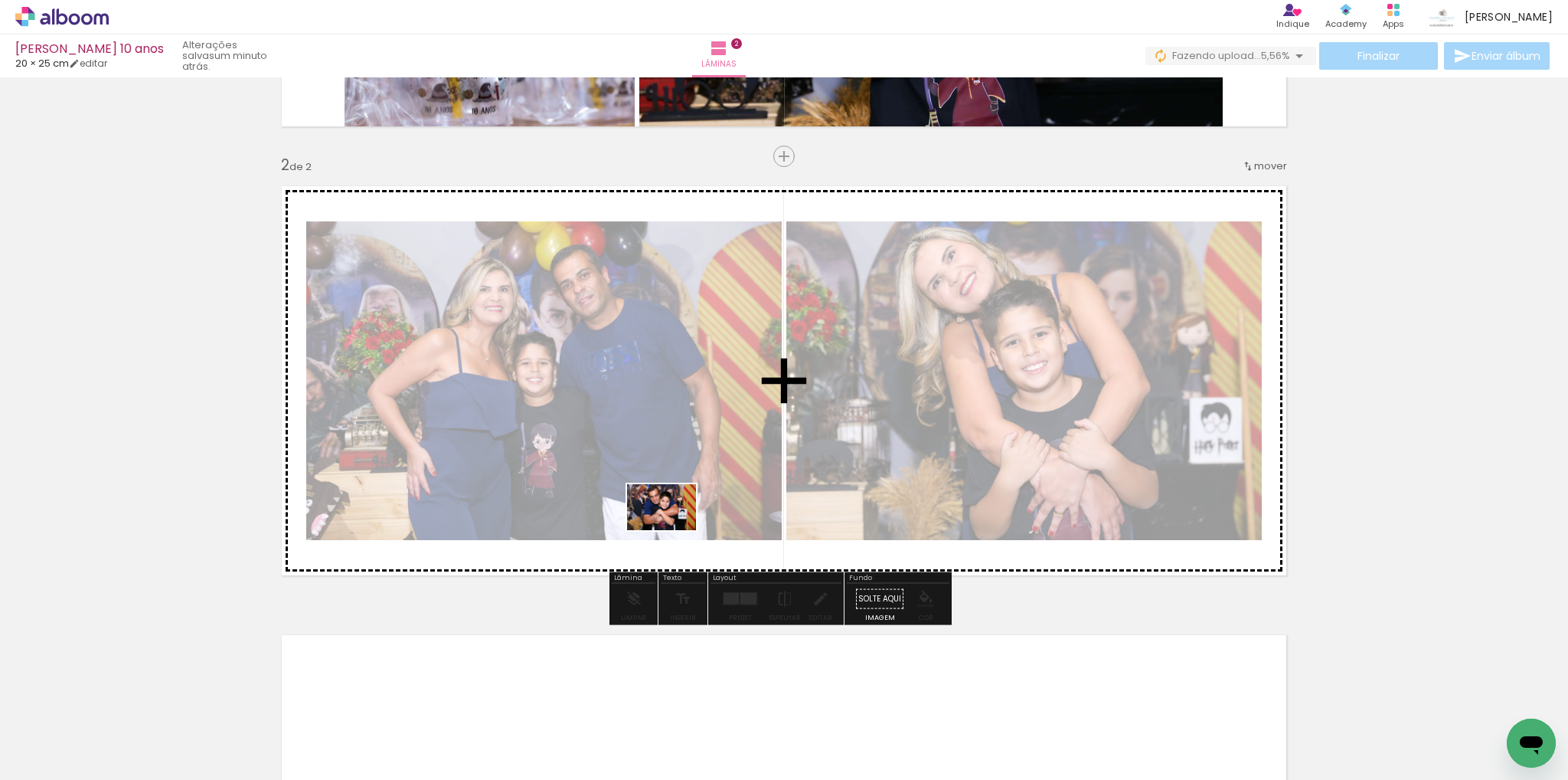
drag, startPoint x: 601, startPoint y: 731, endPoint x: 673, endPoint y: 496, distance: 245.8
click at [673, 496] on quentale-workspace at bounding box center [784, 390] width 1568 height 780
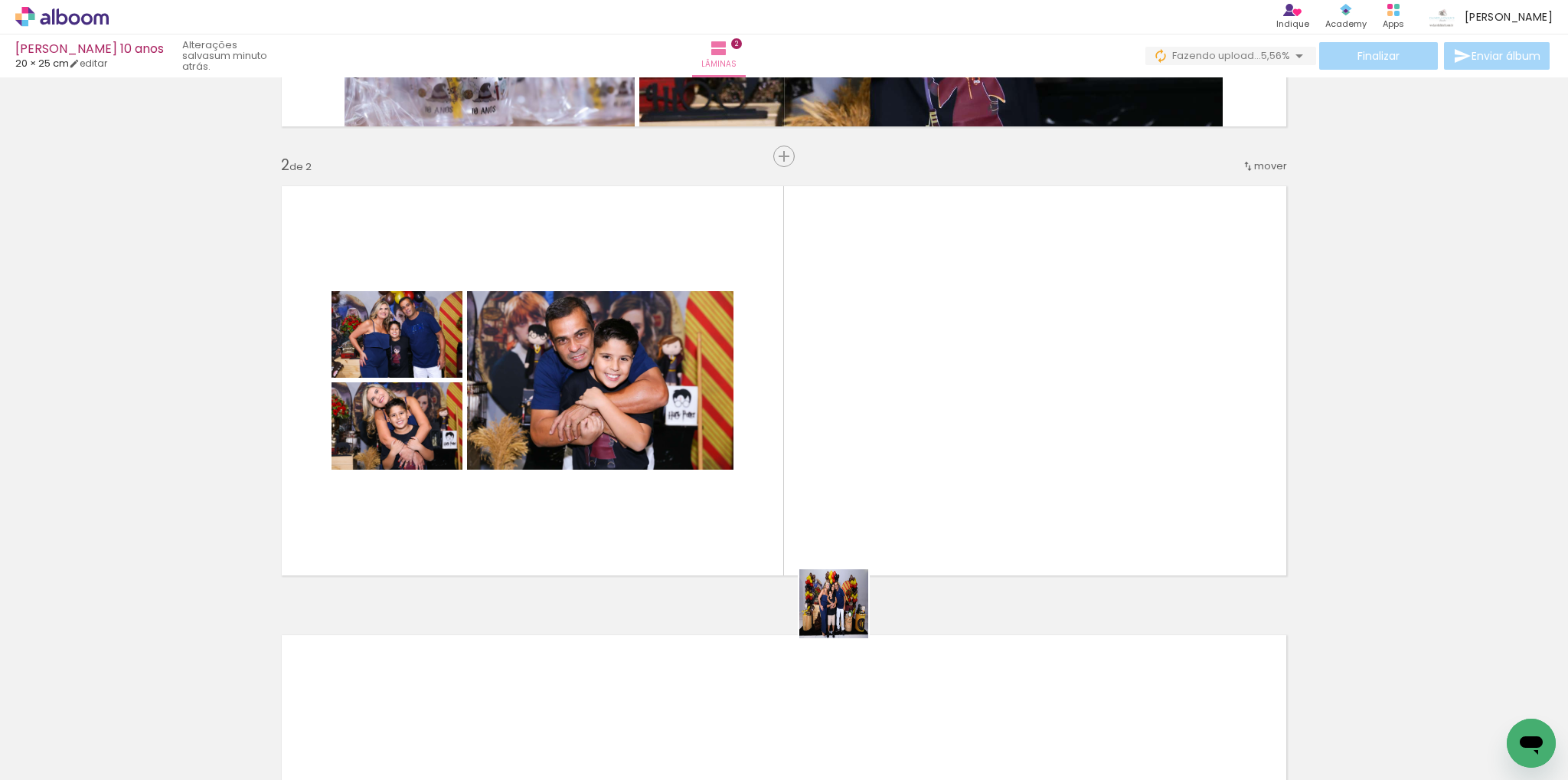
drag, startPoint x: 846, startPoint y: 662, endPoint x: 846, endPoint y: 482, distance: 180.0
click at [846, 482] on quentale-workspace at bounding box center [784, 390] width 1568 height 780
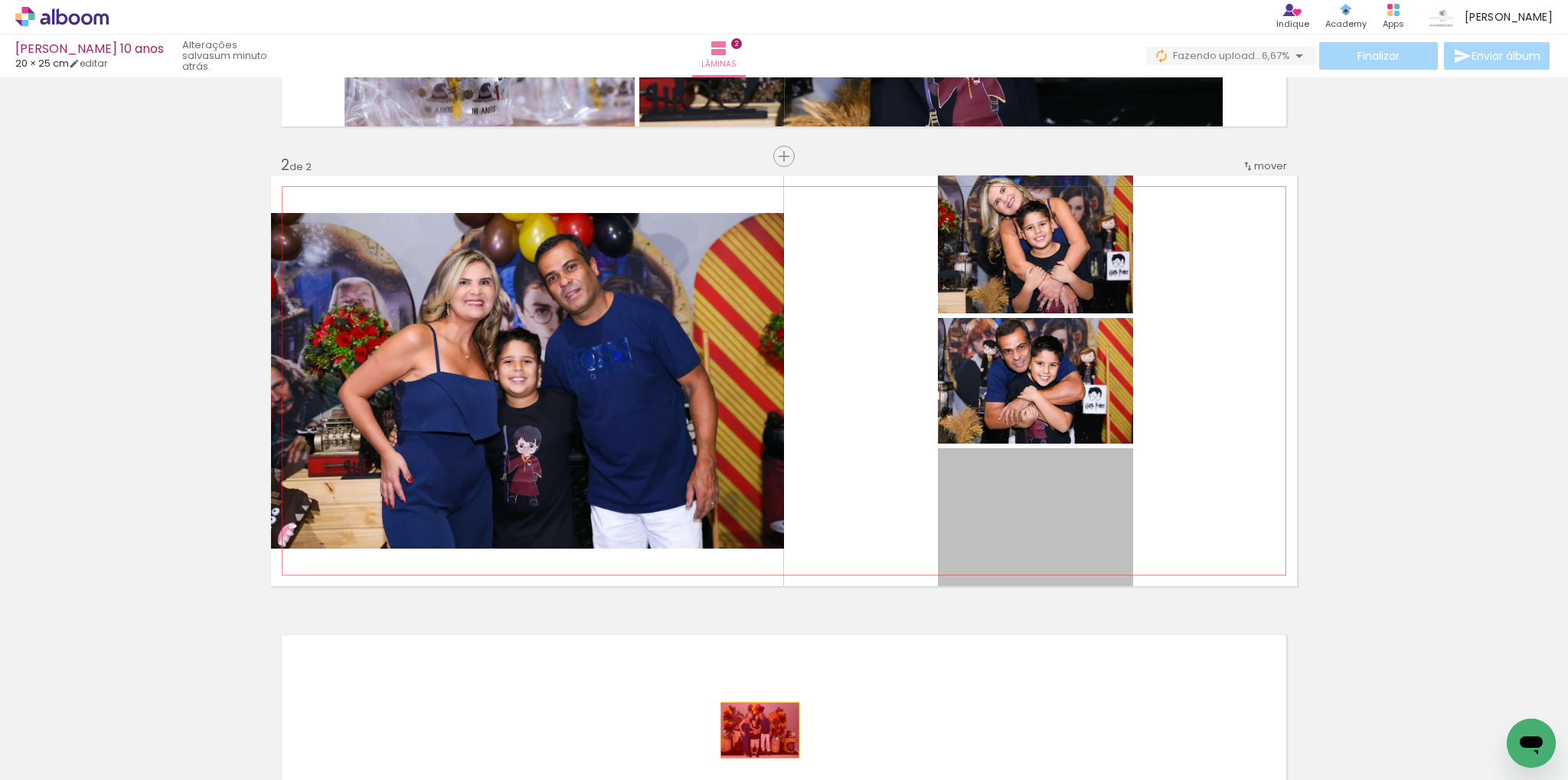
drag, startPoint x: 1044, startPoint y: 526, endPoint x: 754, endPoint y: 730, distance: 354.6
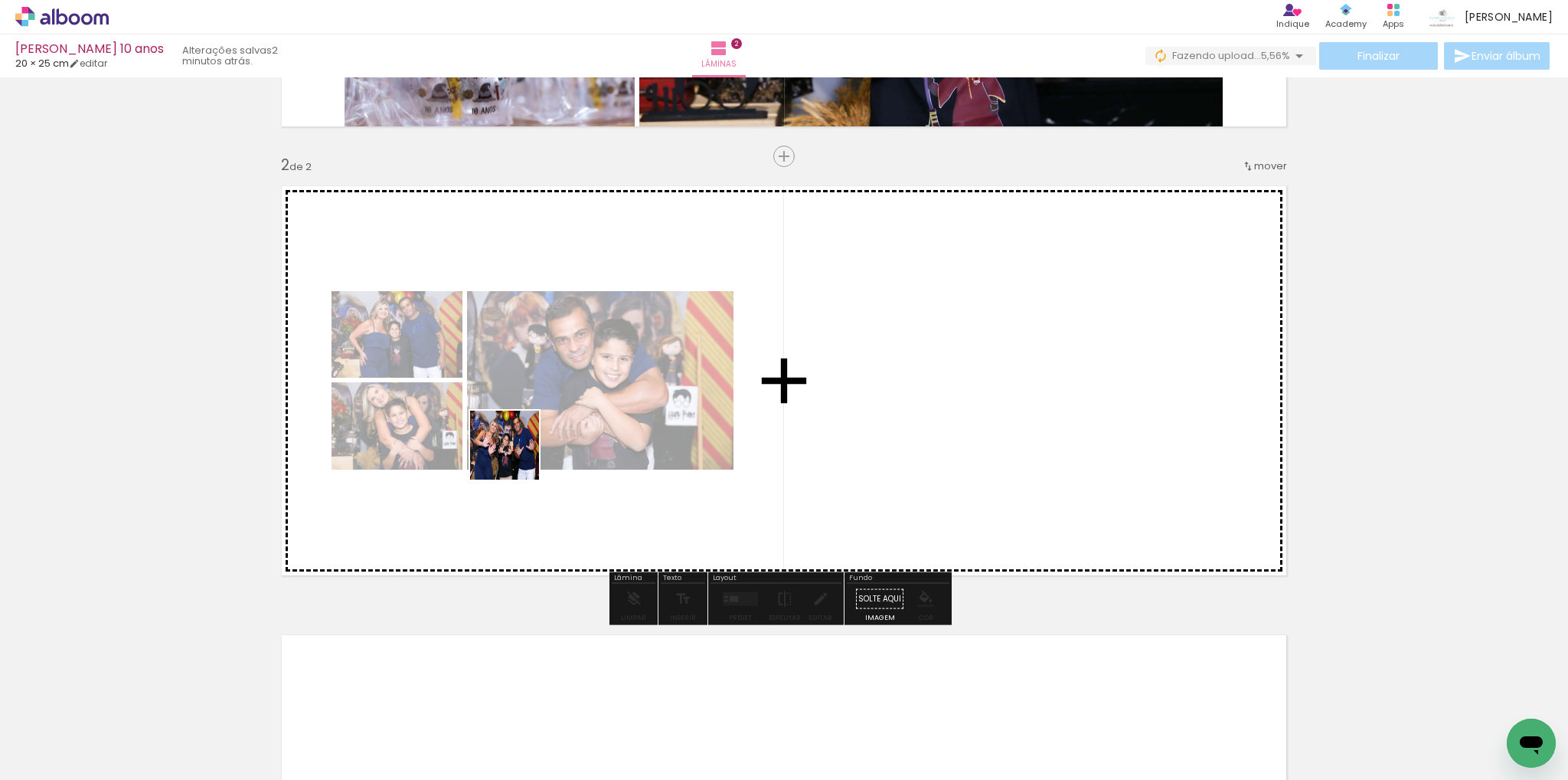
drag, startPoint x: 426, startPoint y: 730, endPoint x: 523, endPoint y: 404, distance: 340.1
click at [523, 404] on quentale-workspace at bounding box center [784, 390] width 1568 height 780
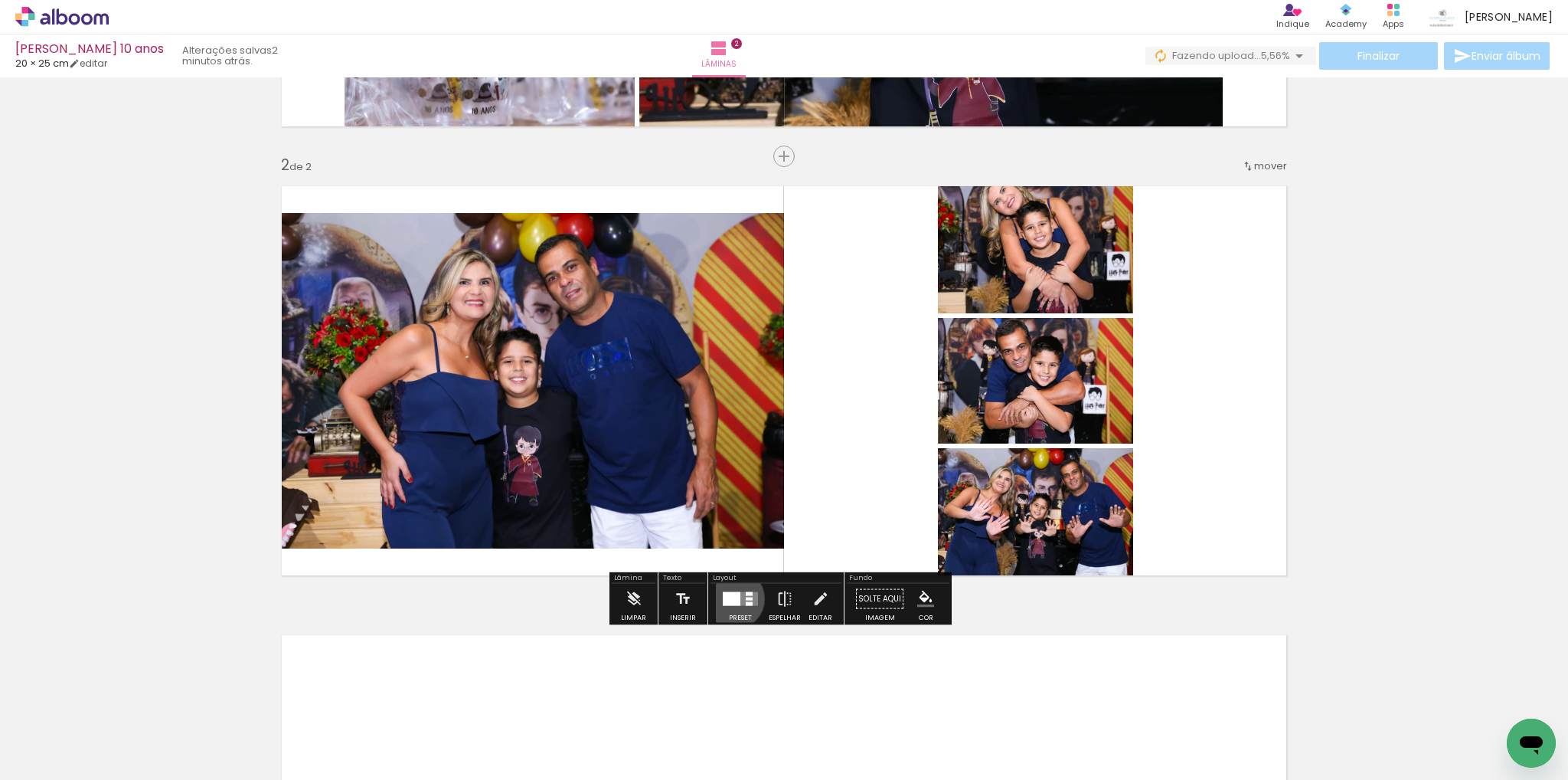
click at [731, 598] on div at bounding box center [732, 599] width 18 height 14
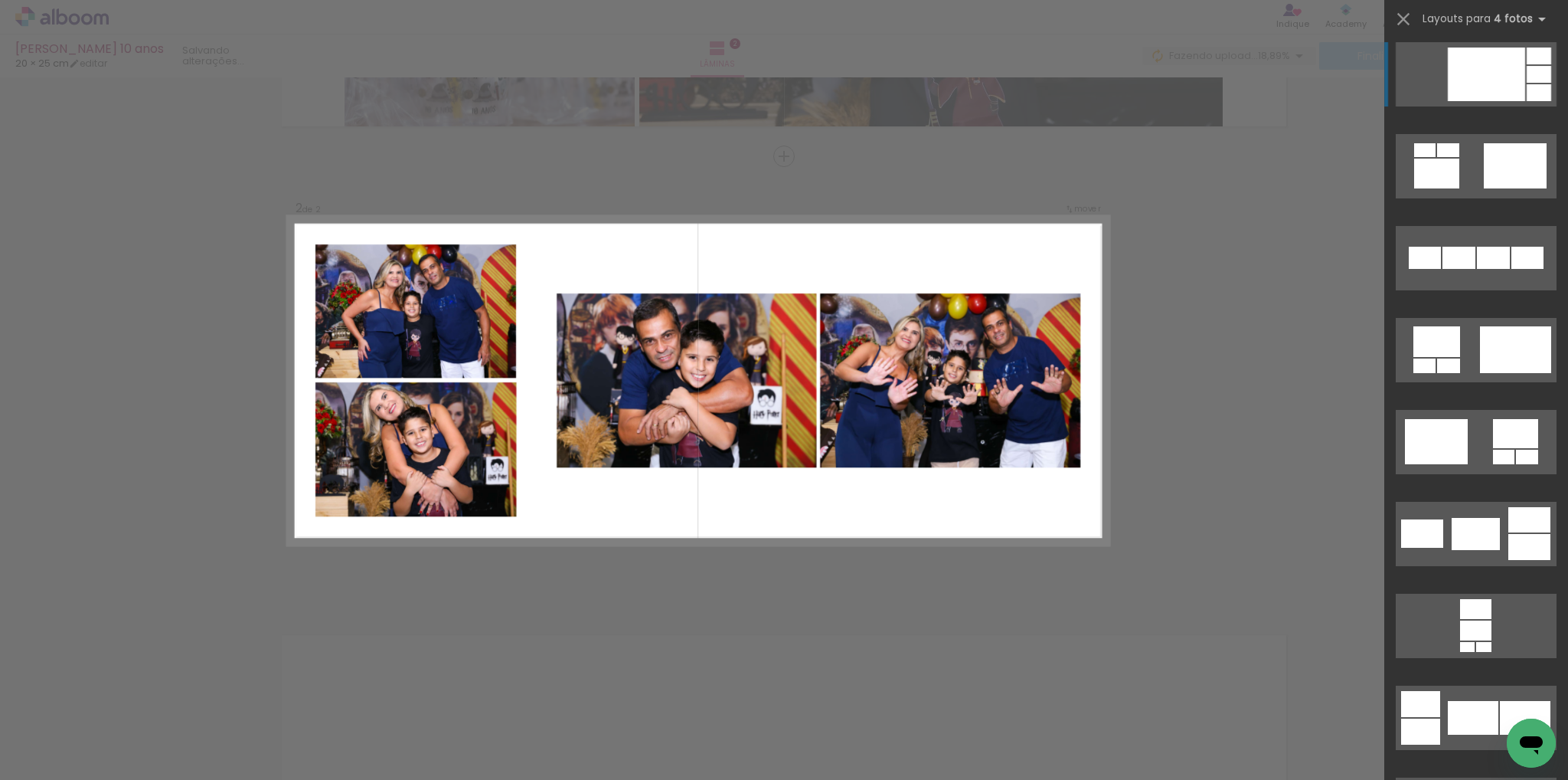
scroll to position [4749, 0]
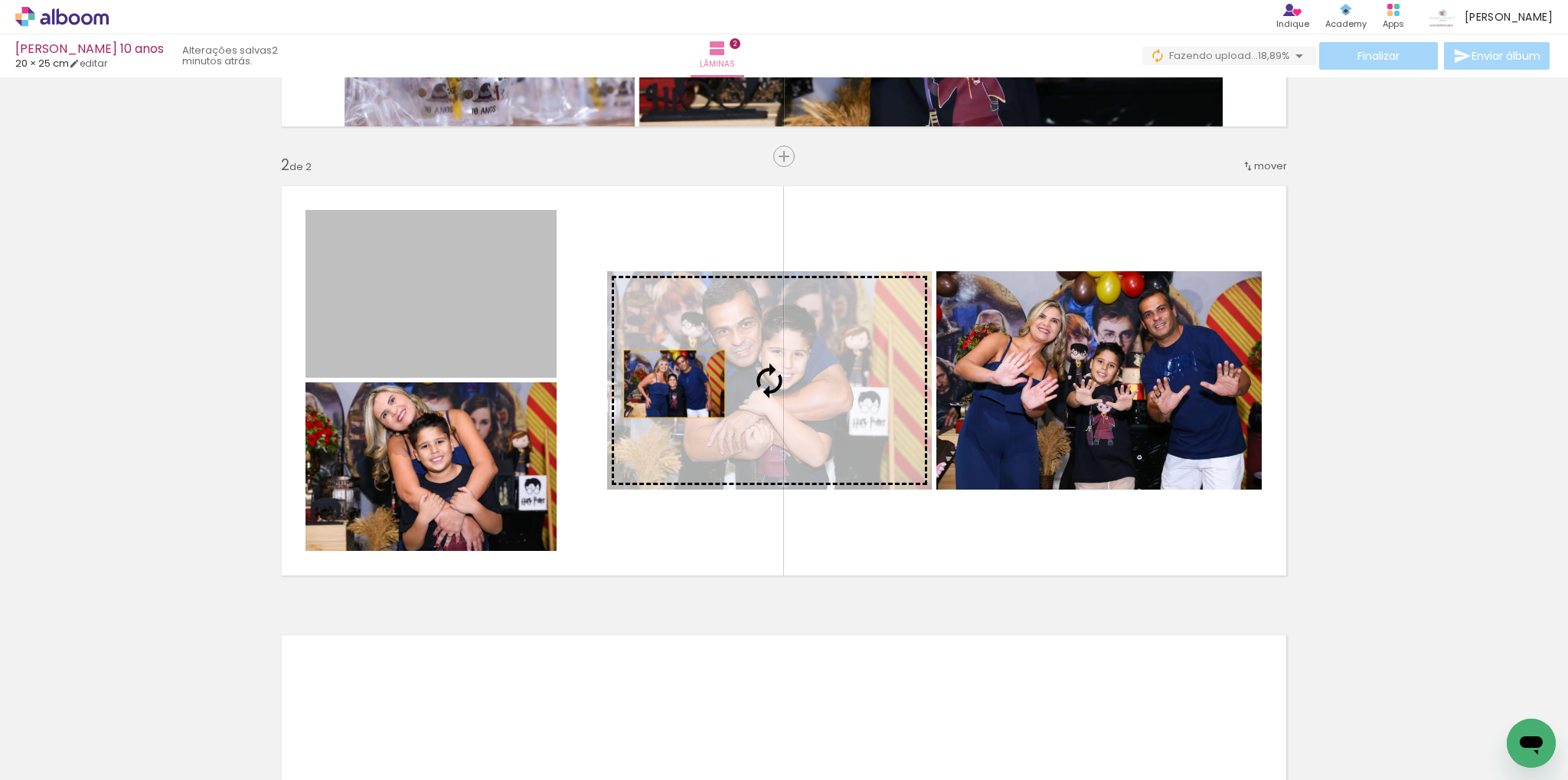
drag, startPoint x: 491, startPoint y: 310, endPoint x: 691, endPoint y: 405, distance: 221.4
click at [0, 0] on slot at bounding box center [0, 0] width 0 height 0
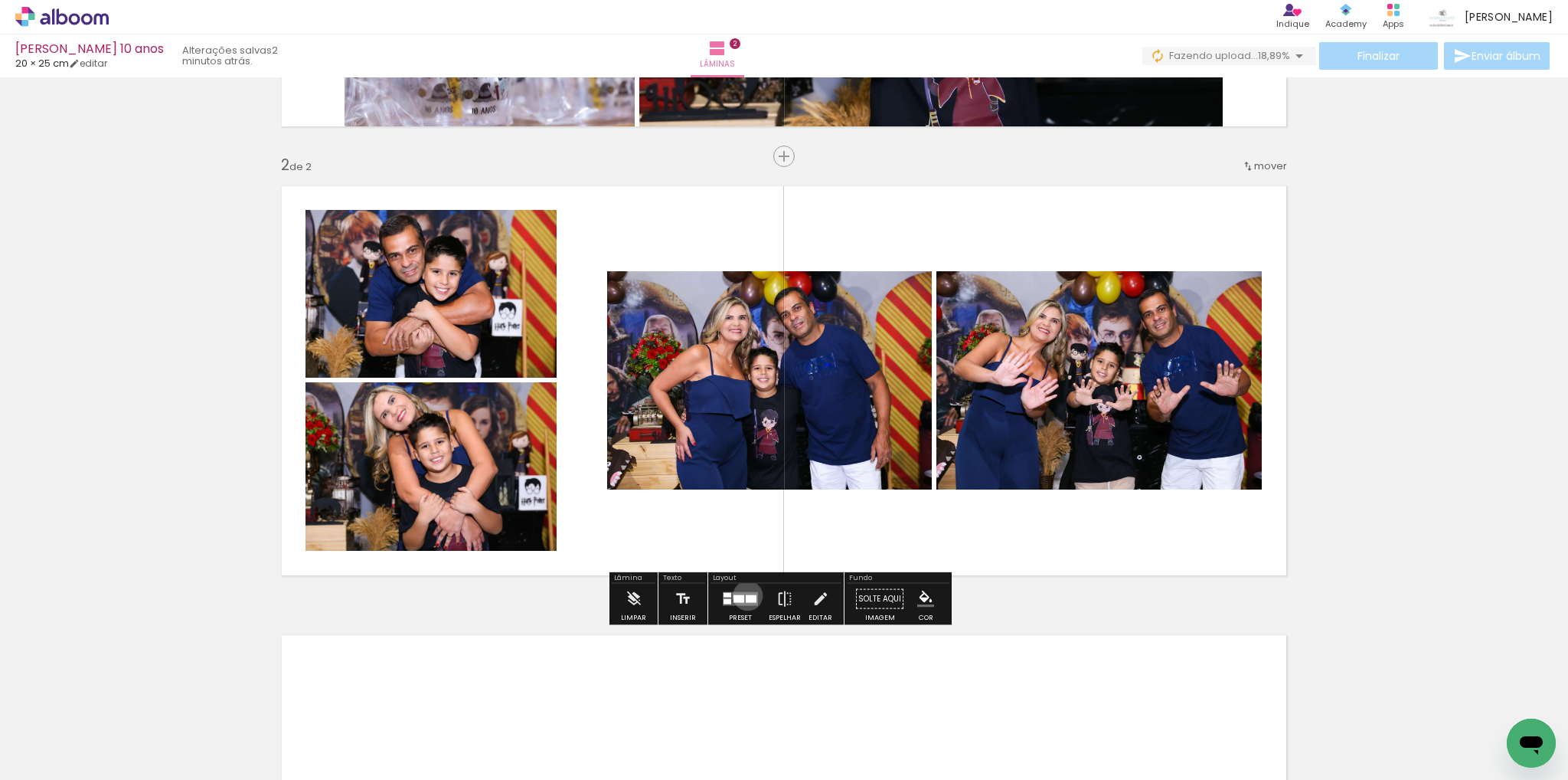
click at [745, 595] on div at bounding box center [751, 598] width 11 height 8
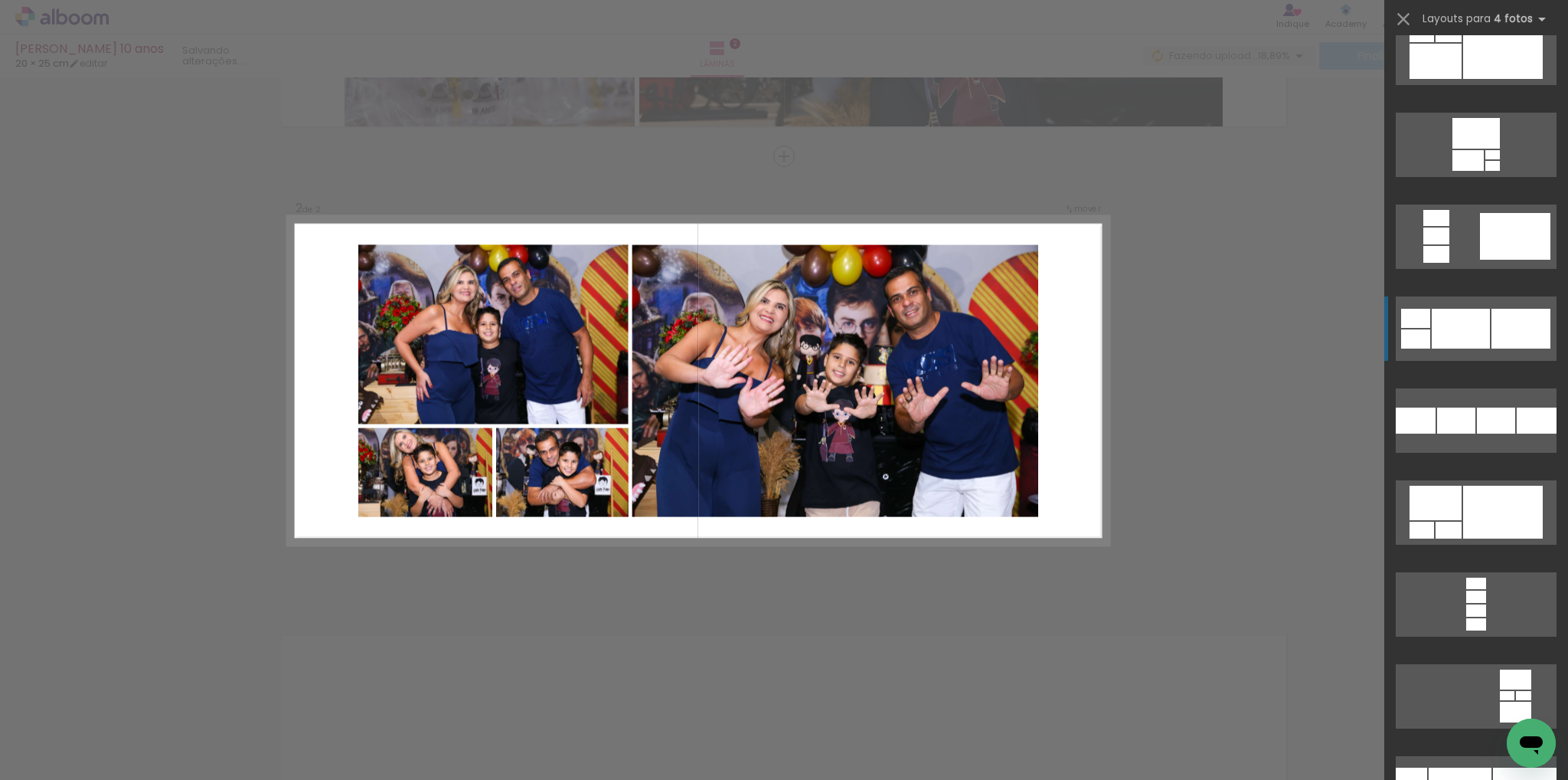
scroll to position [6297, 0]
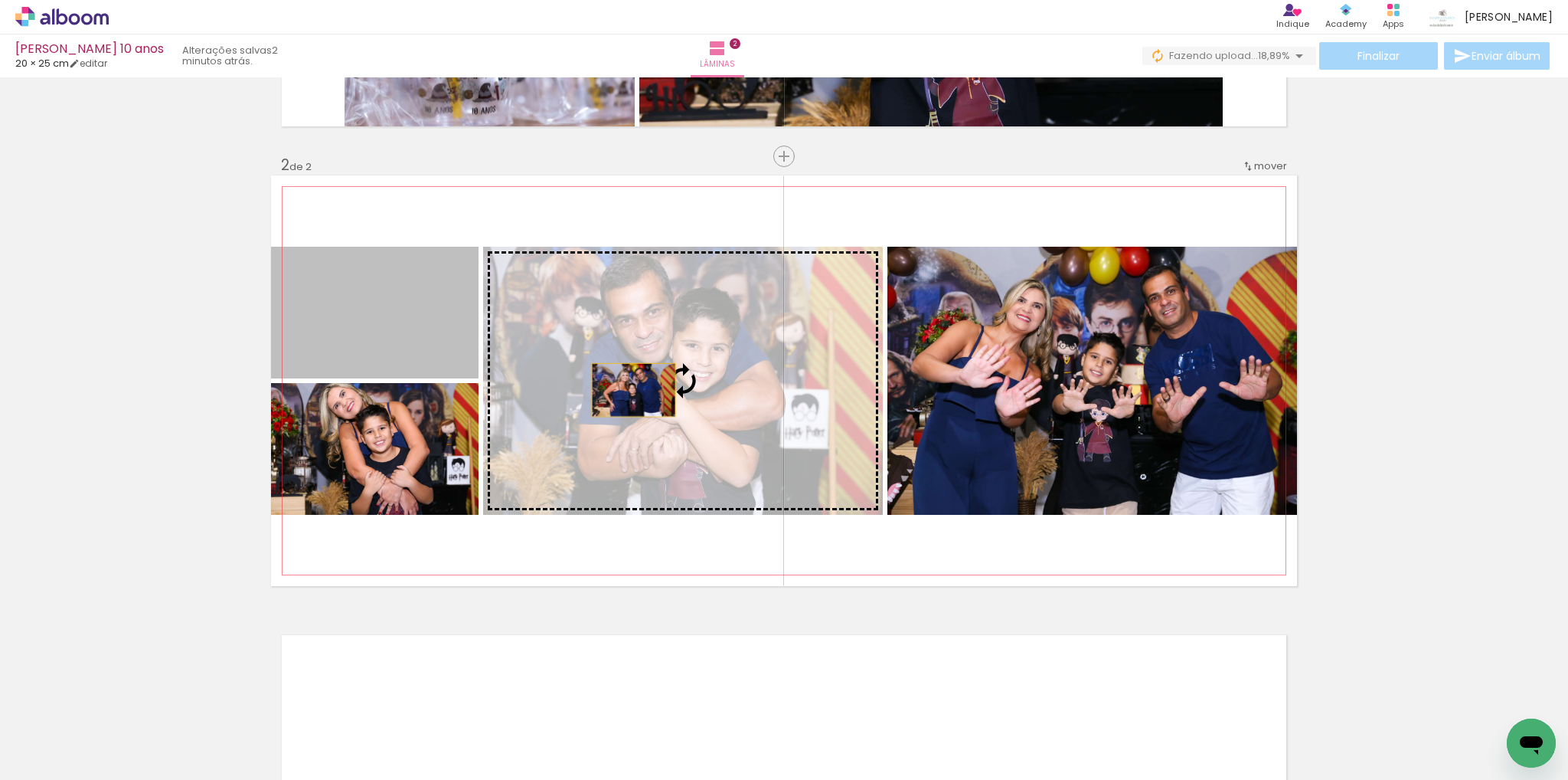
drag, startPoint x: 406, startPoint y: 319, endPoint x: 628, endPoint y: 390, distance: 233.1
click at [0, 0] on slot at bounding box center [0, 0] width 0 height 0
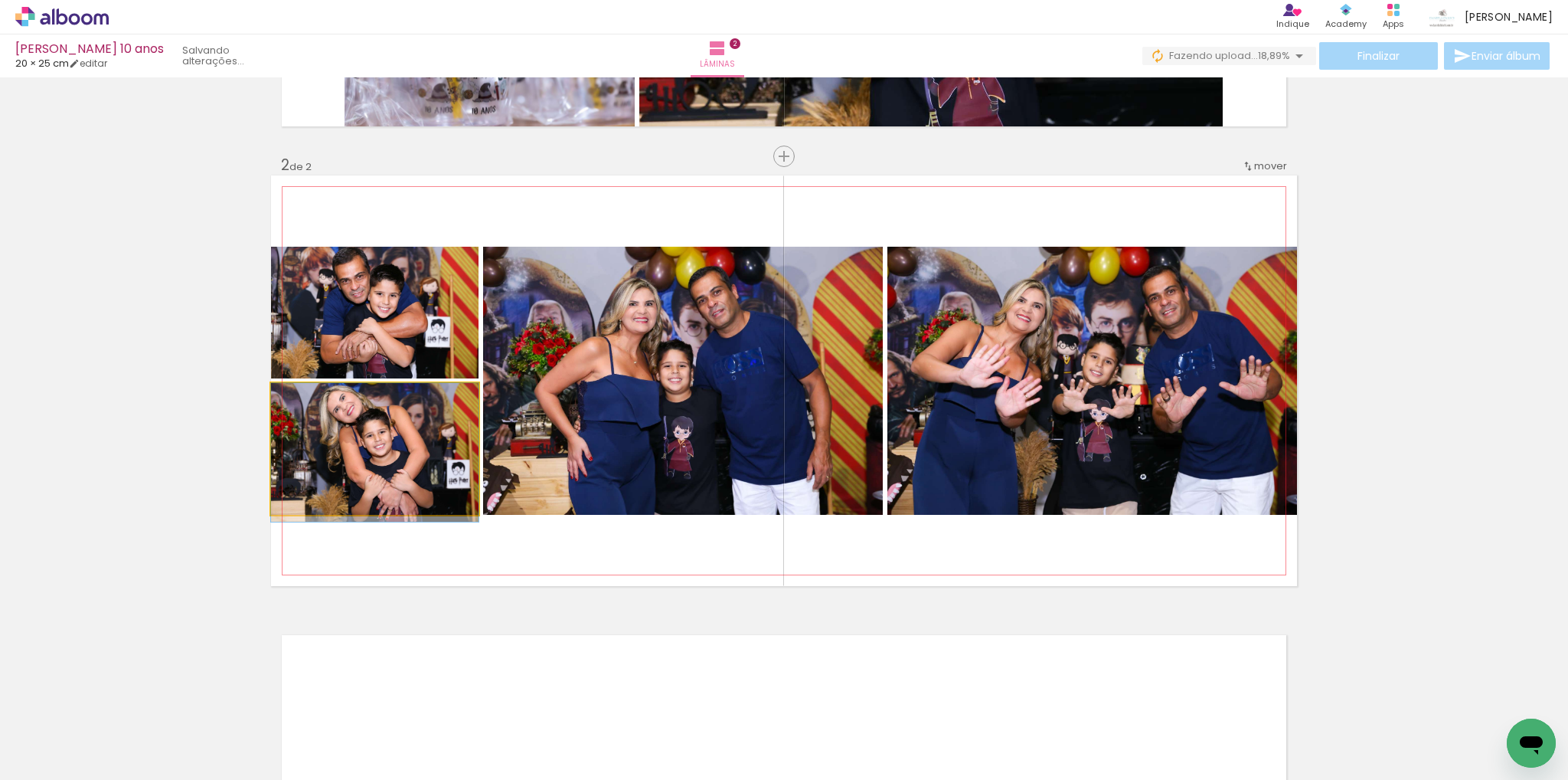
drag, startPoint x: 371, startPoint y: 443, endPoint x: 368, endPoint y: 451, distance: 8.5
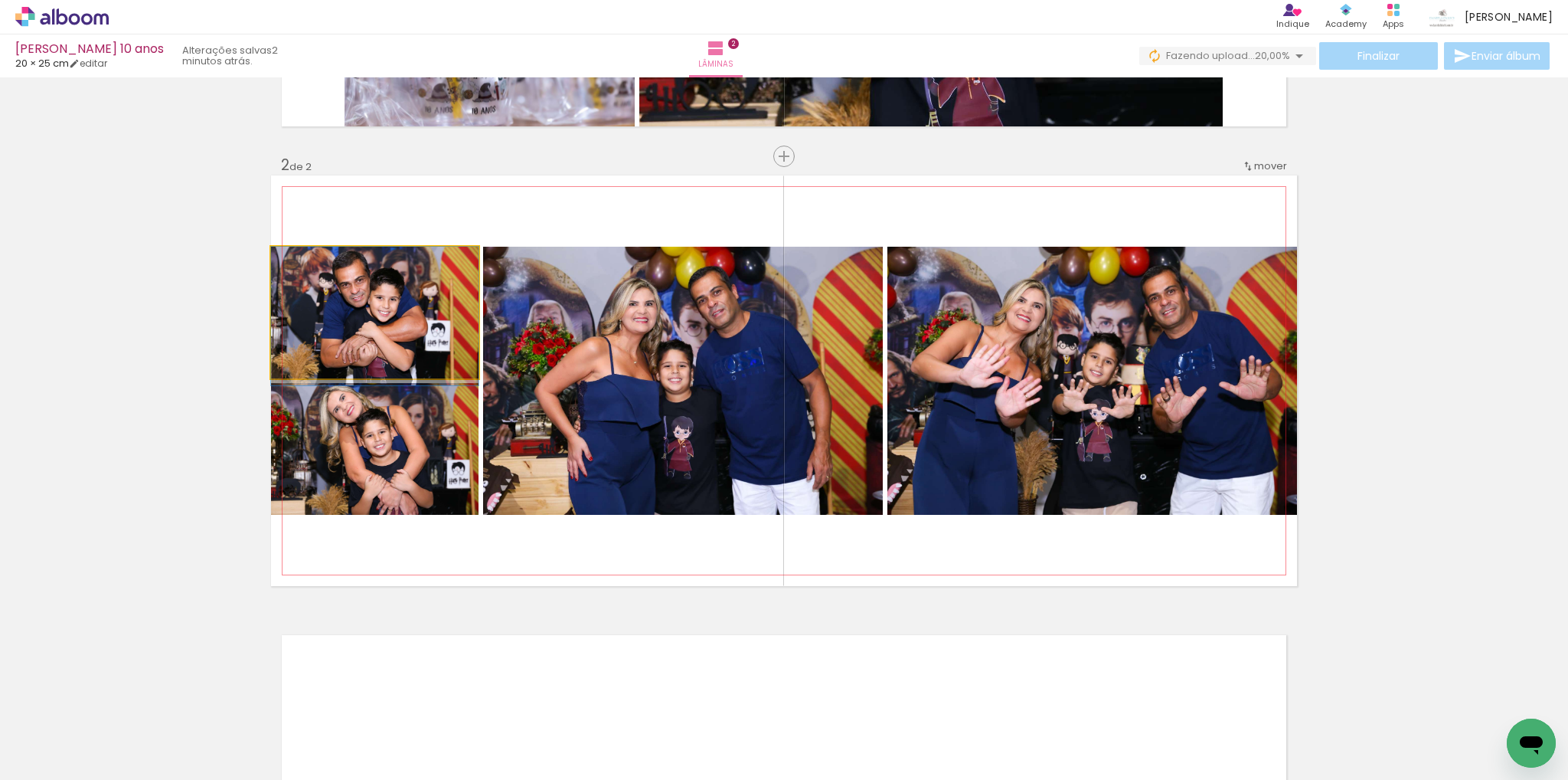
drag, startPoint x: 354, startPoint y: 321, endPoint x: 353, endPoint y: 332, distance: 11.0
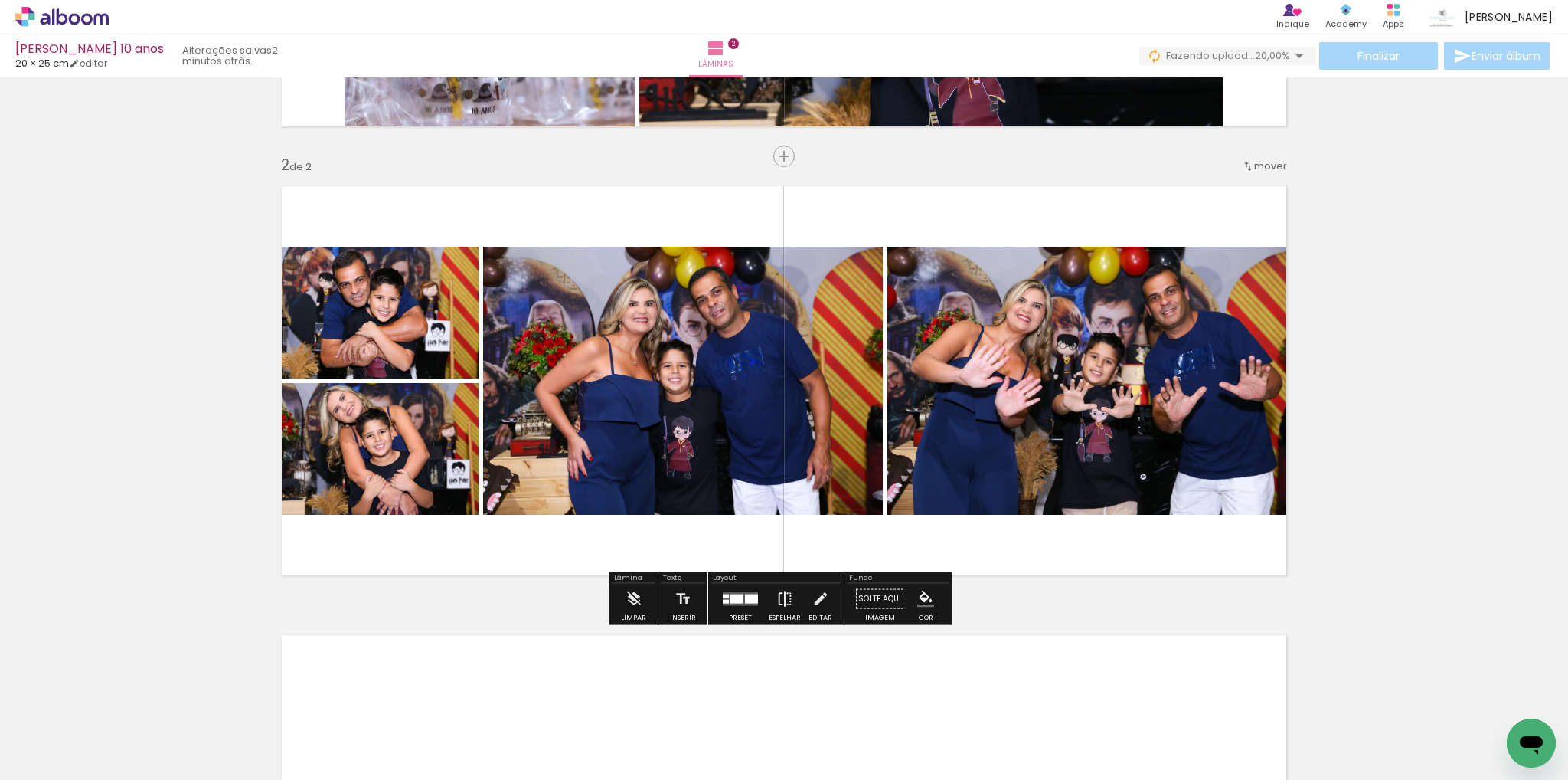
click at [777, 602] on iron-icon at bounding box center [785, 599] width 17 height 31
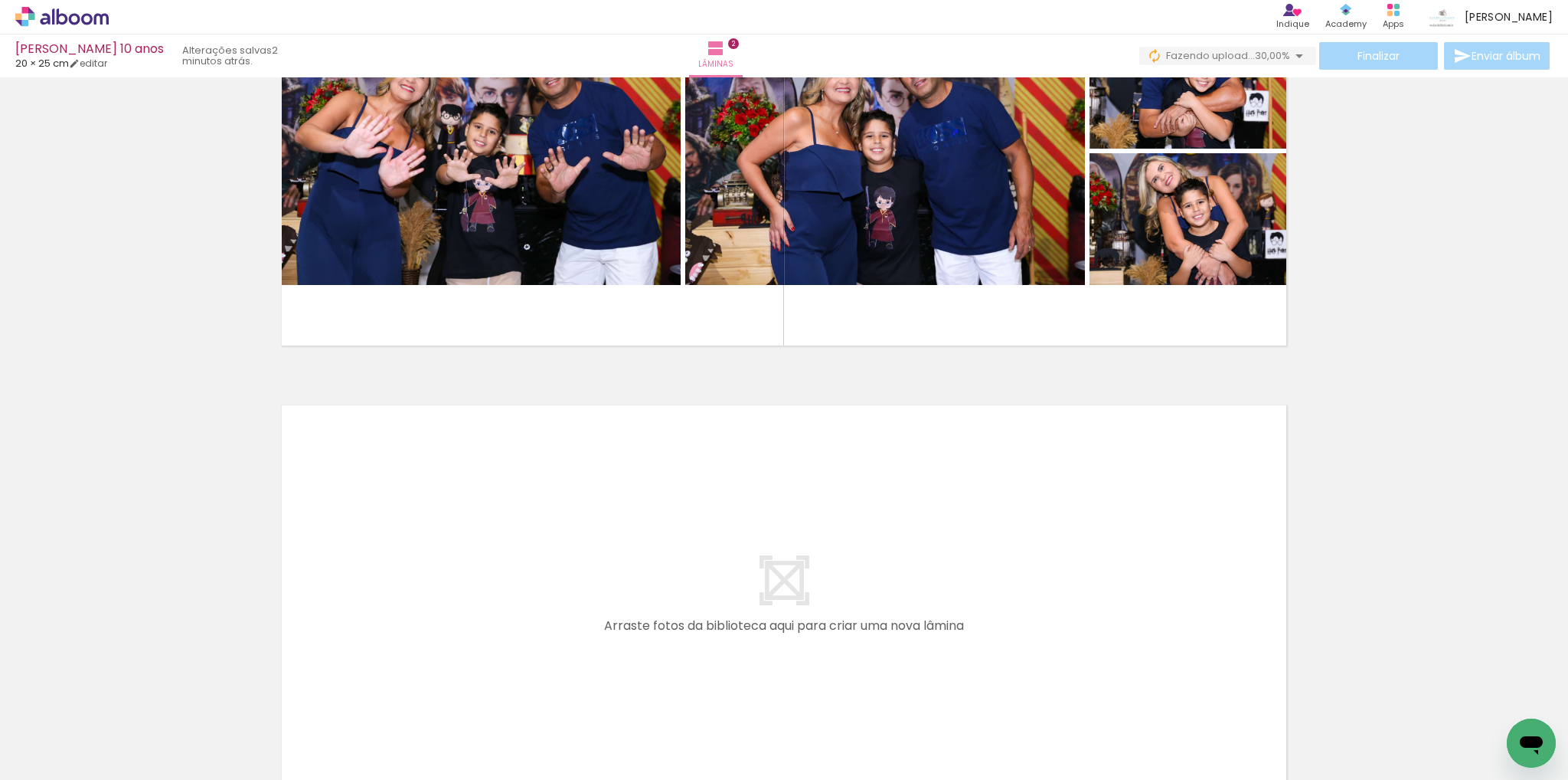
scroll to position [0, 266]
drag, startPoint x: 420, startPoint y: 720, endPoint x: 429, endPoint y: 602, distance: 118.3
click at [429, 602] on quentale-workspace at bounding box center [784, 390] width 1568 height 780
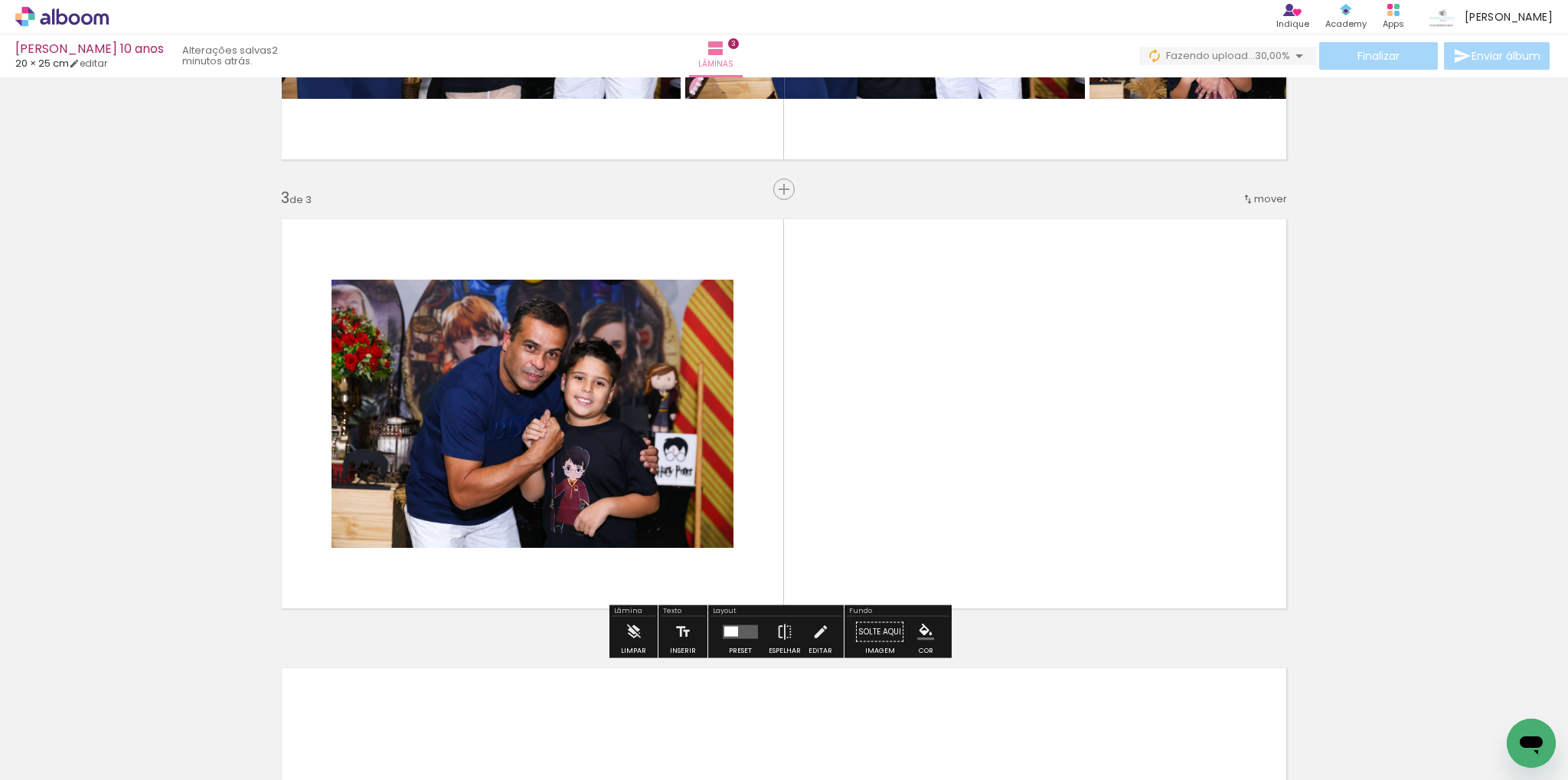
scroll to position [844, 0]
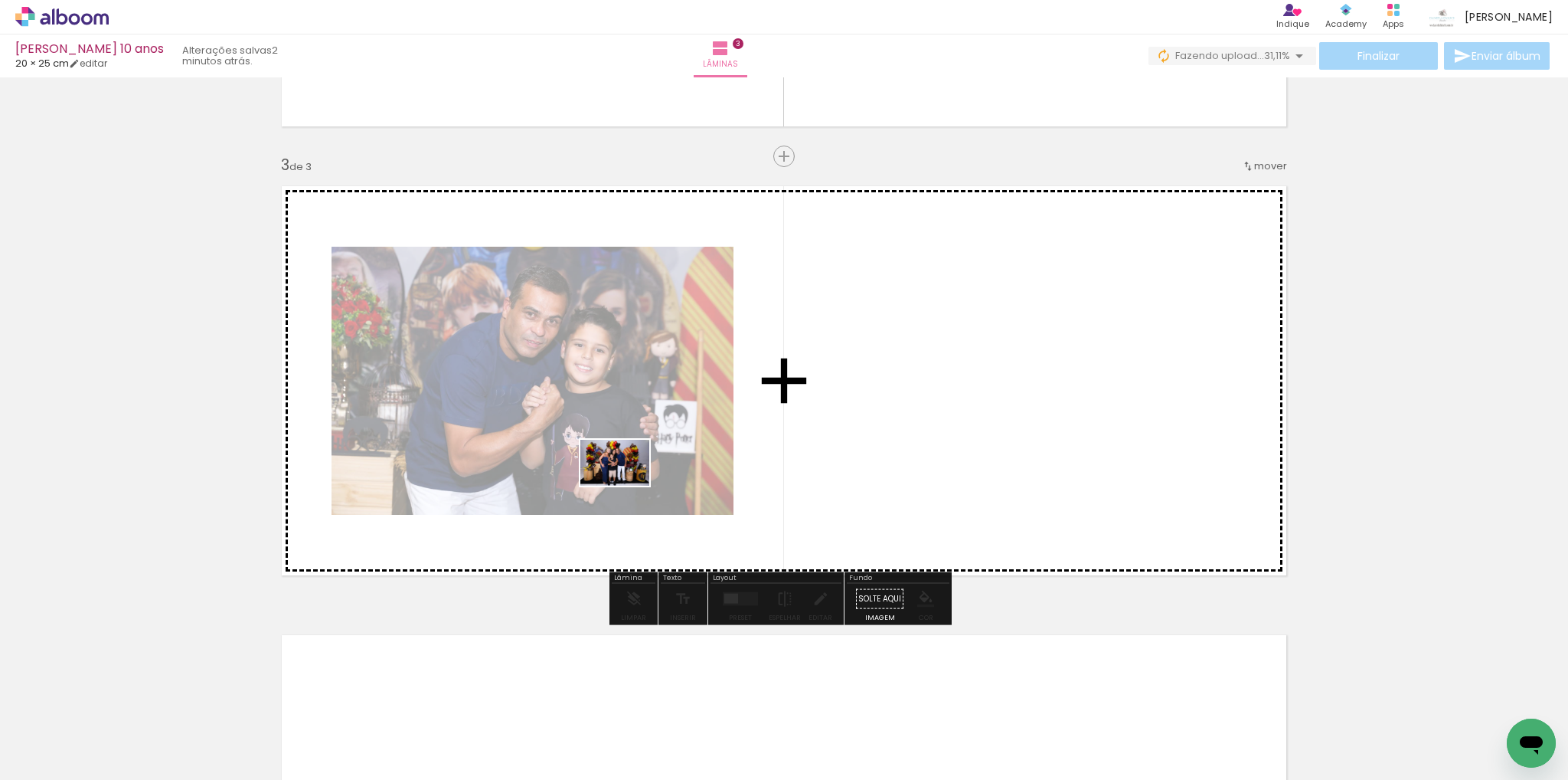
drag, startPoint x: 576, startPoint y: 726, endPoint x: 626, endPoint y: 486, distance: 245.2
click at [626, 486] on quentale-workspace at bounding box center [784, 390] width 1568 height 780
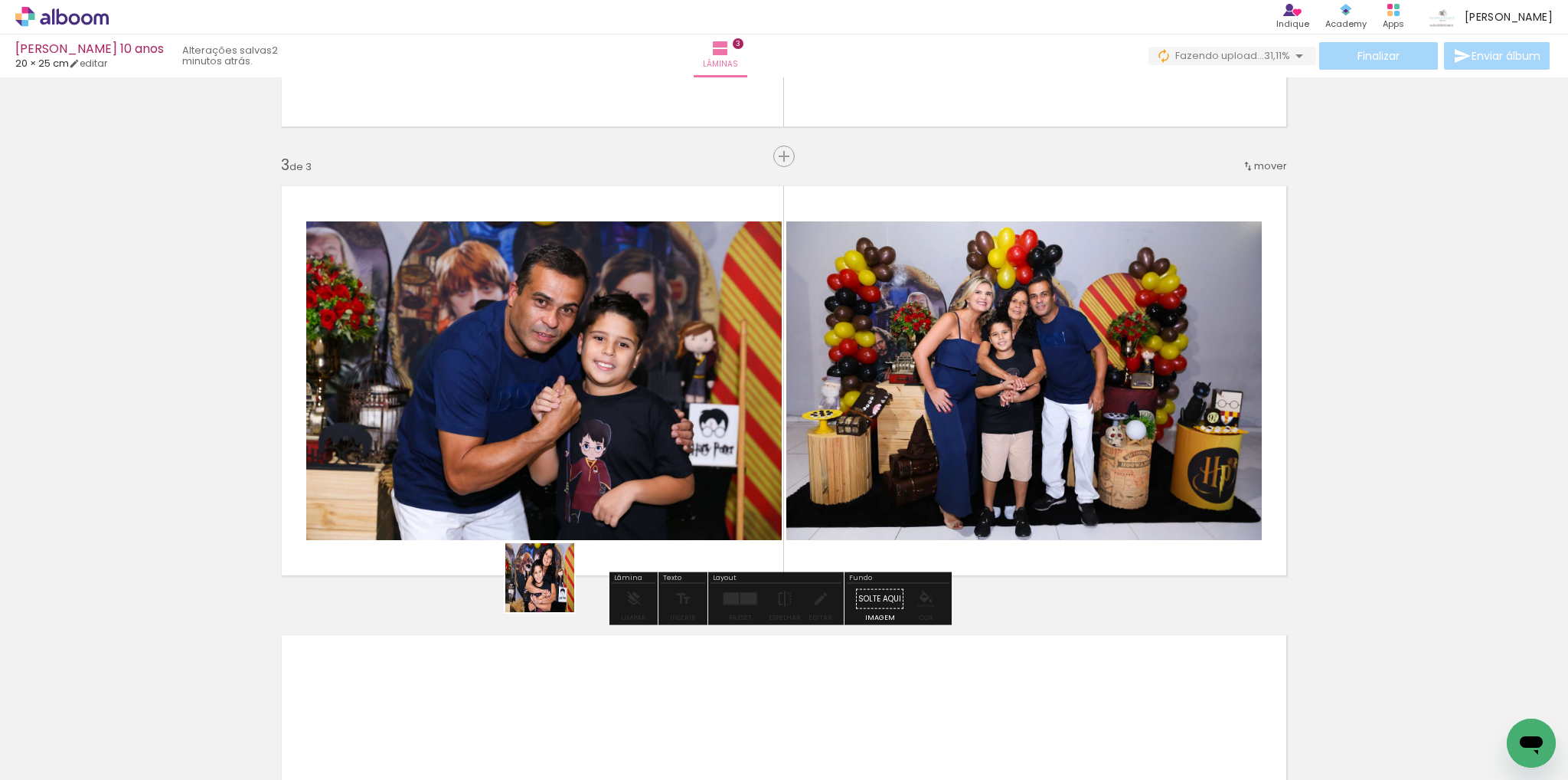
drag, startPoint x: 498, startPoint y: 717, endPoint x: 560, endPoint y: 490, distance: 235.3
click at [560, 490] on quentale-workspace at bounding box center [784, 390] width 1568 height 780
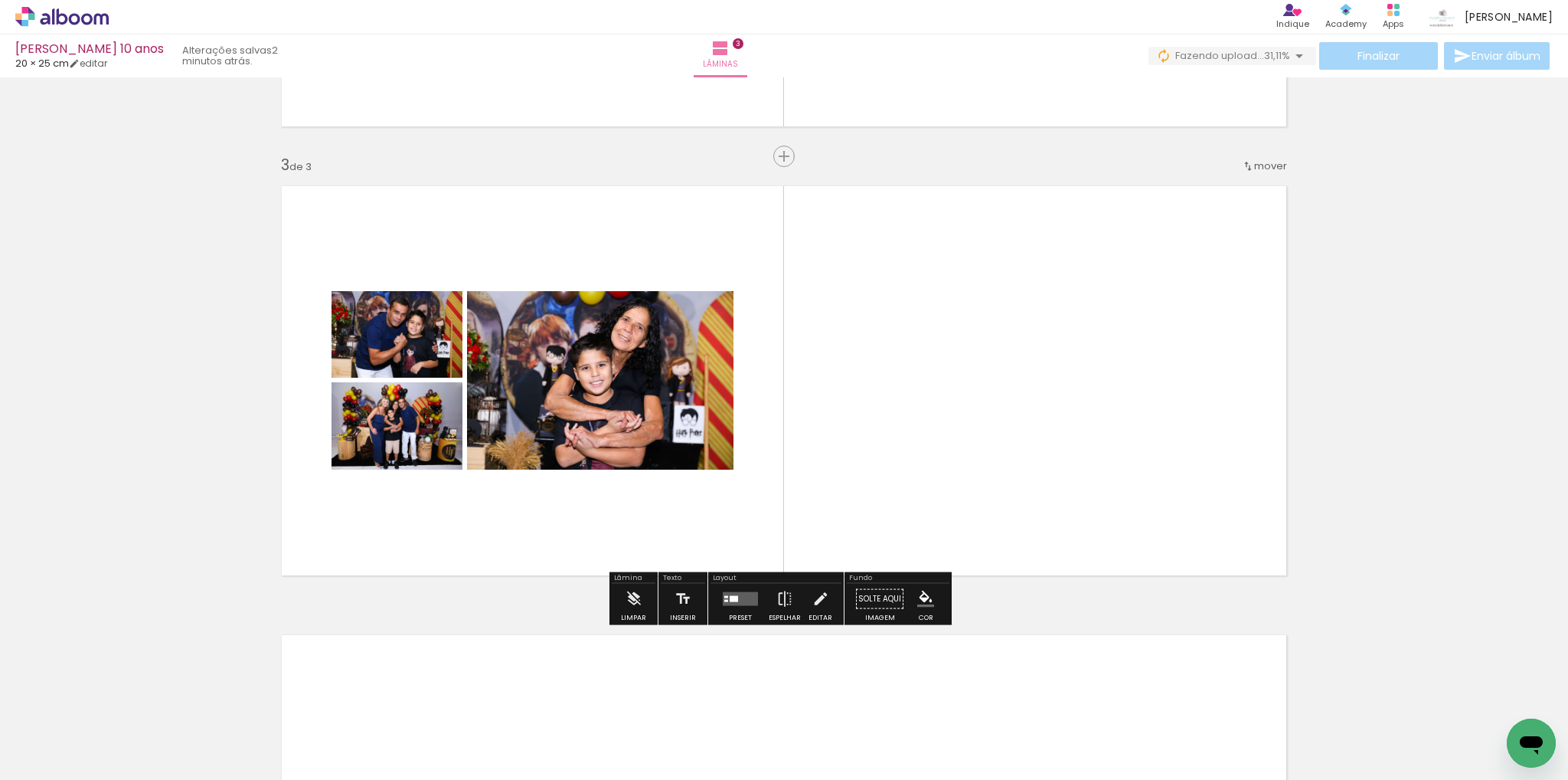
click at [416, 361] on quentale-photo at bounding box center [397, 334] width 131 height 87
click at [415, 442] on quentale-photo at bounding box center [397, 426] width 131 height 87
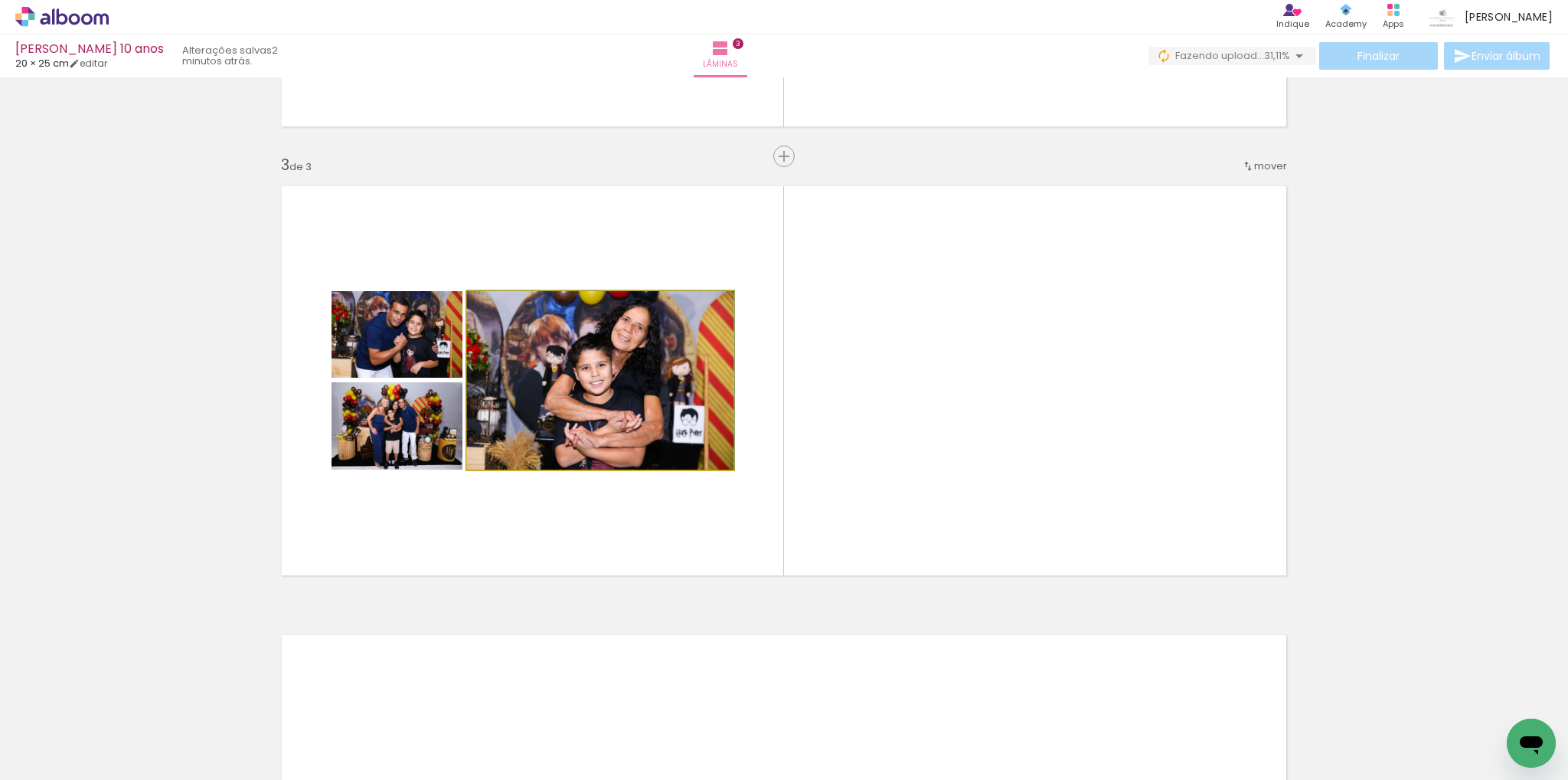
click at [558, 414] on quentale-photo at bounding box center [600, 381] width 266 height 178
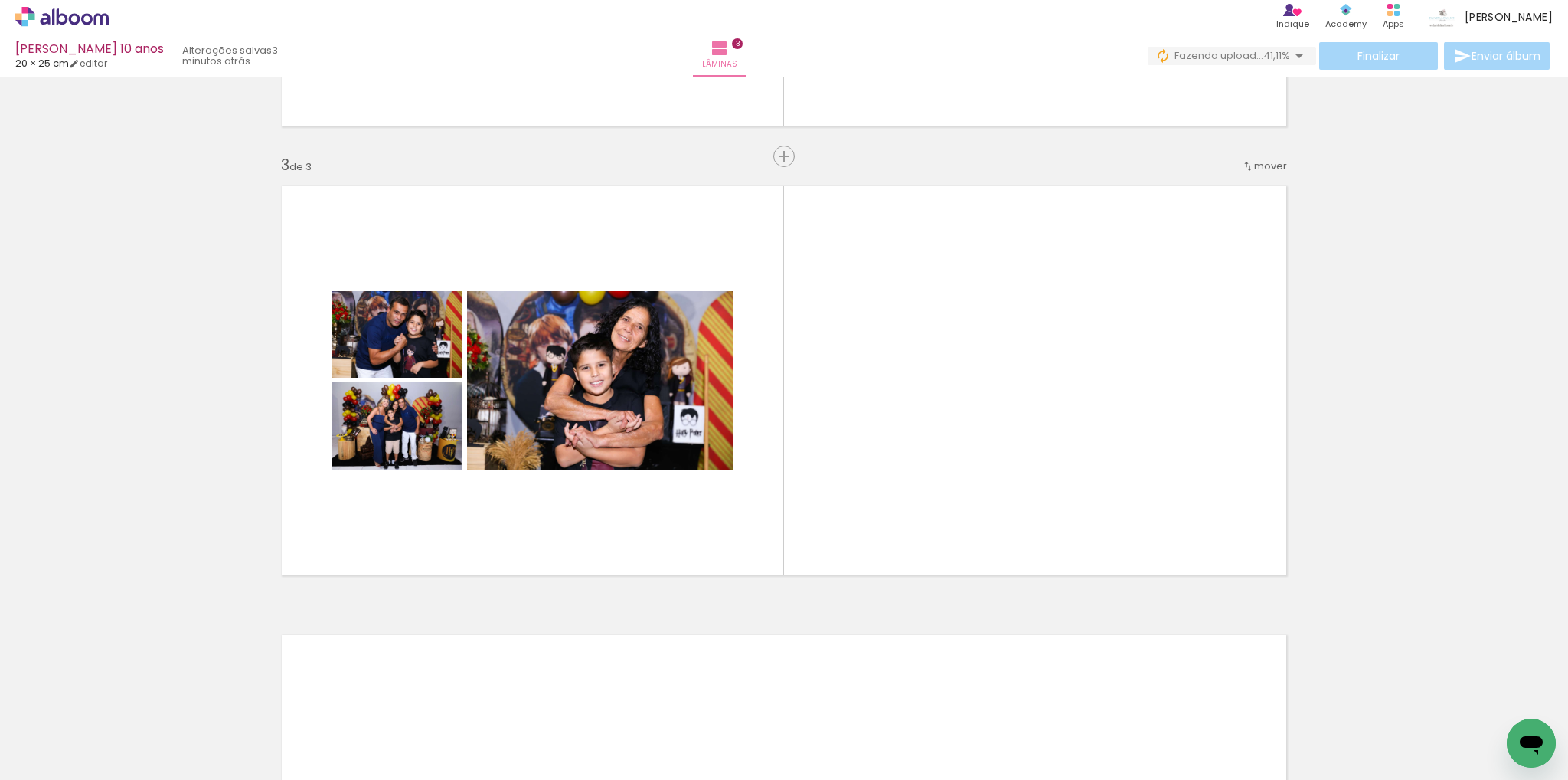
scroll to position [0, 52]
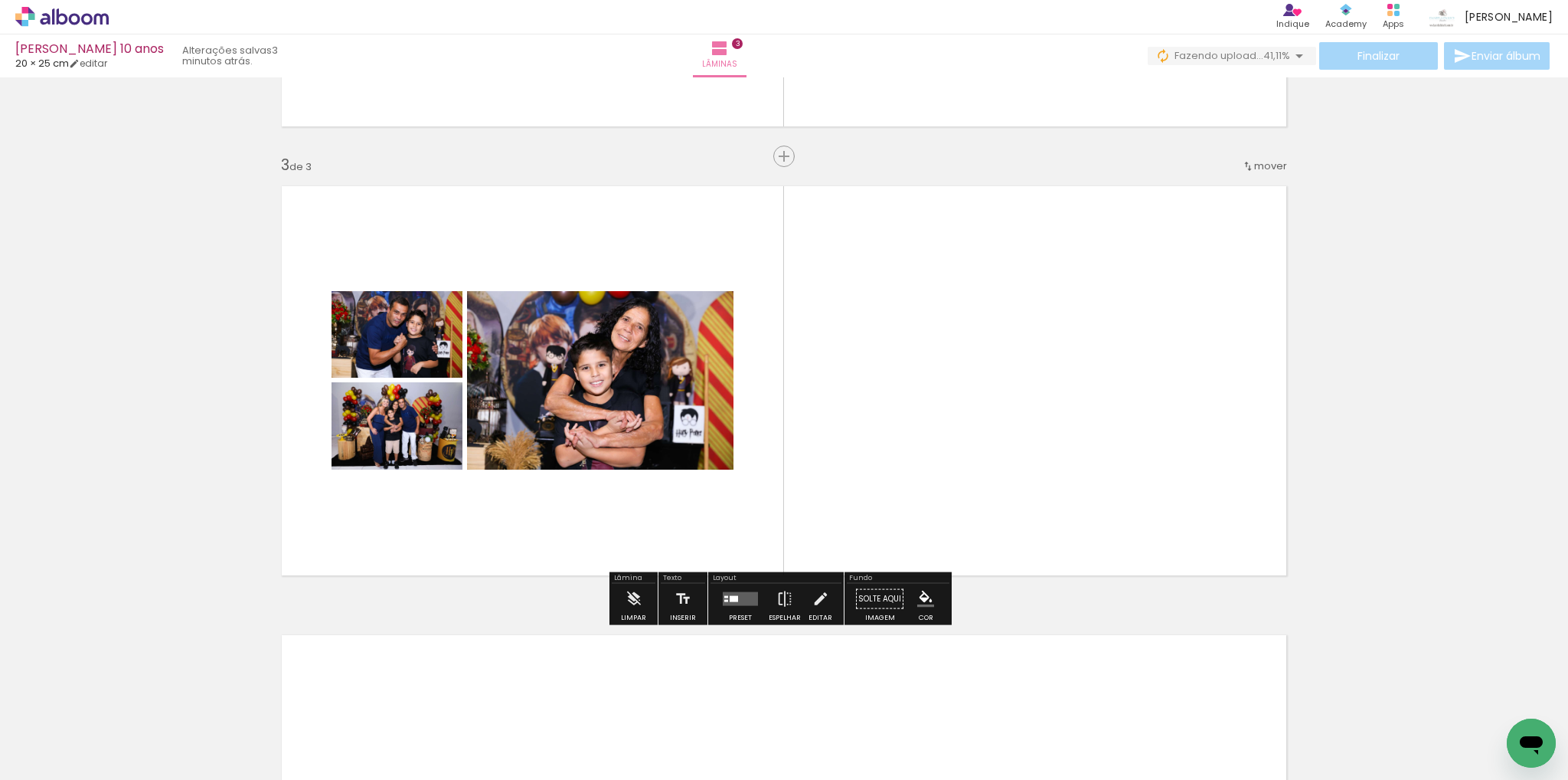
click at [735, 602] on quentale-layouter at bounding box center [740, 599] width 35 height 14
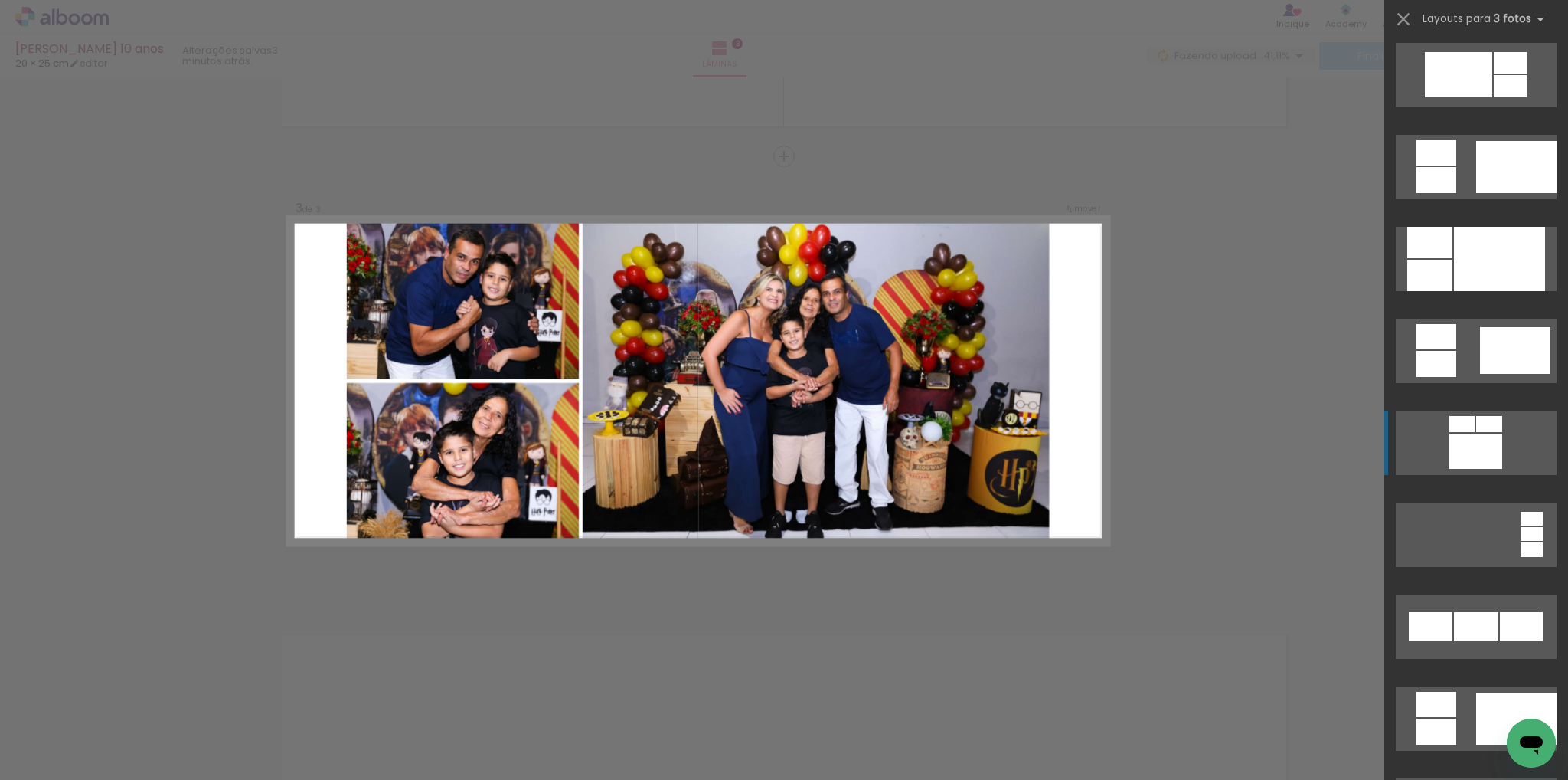
scroll to position [843, 0]
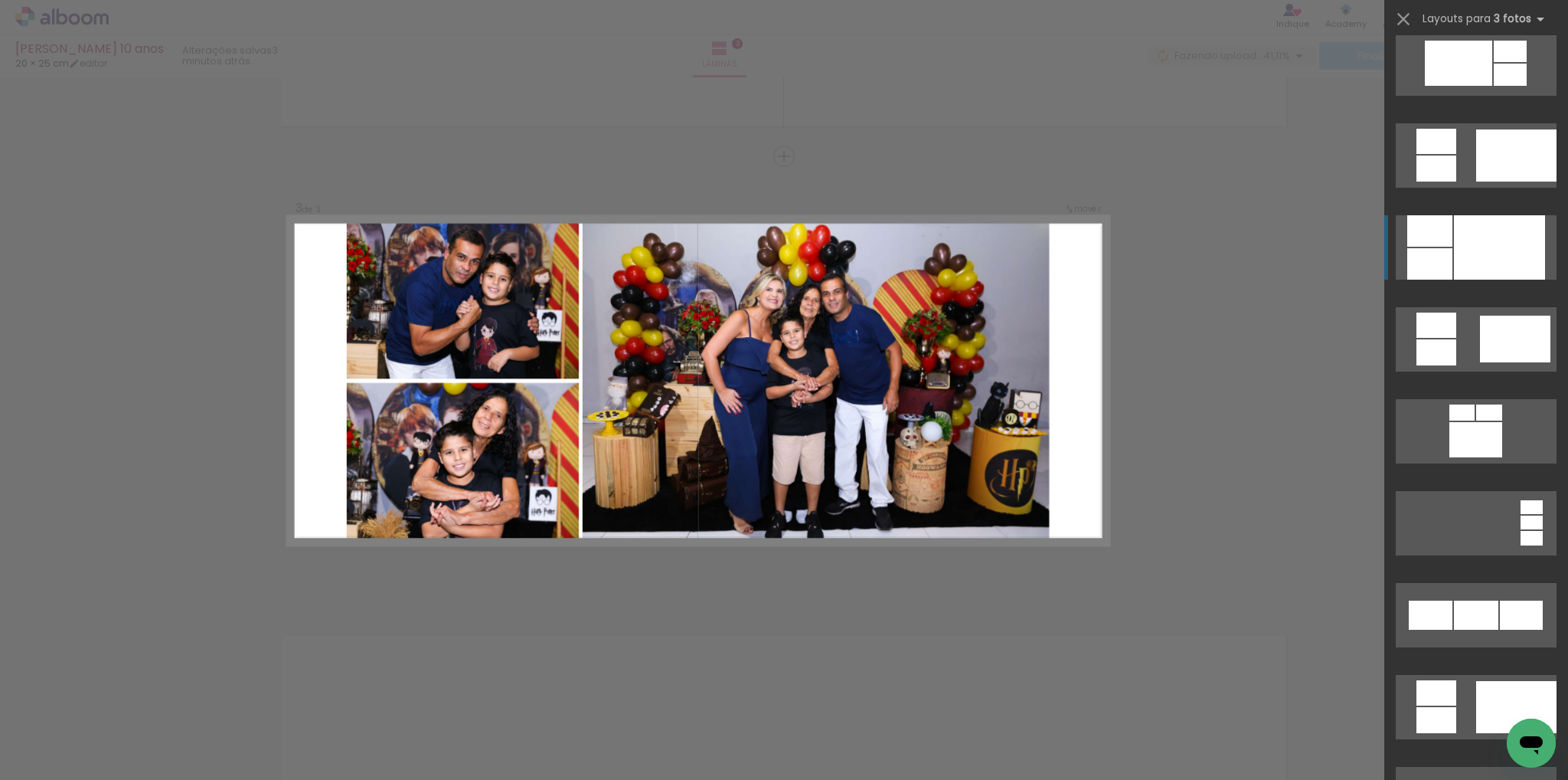
click at [1476, 182] on div at bounding box center [1517, 155] width 81 height 52
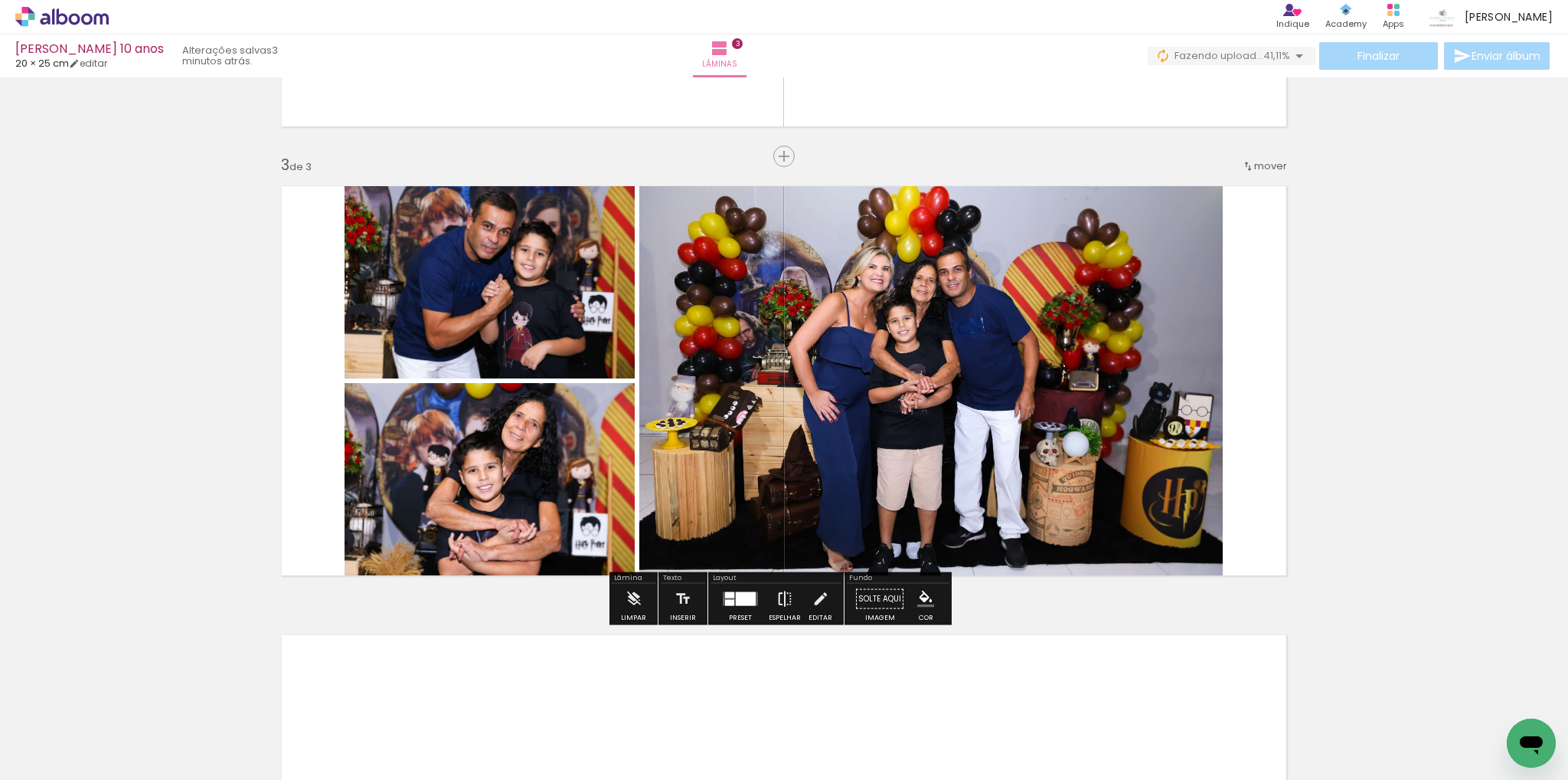
click at [778, 605] on iron-icon at bounding box center [785, 599] width 17 height 31
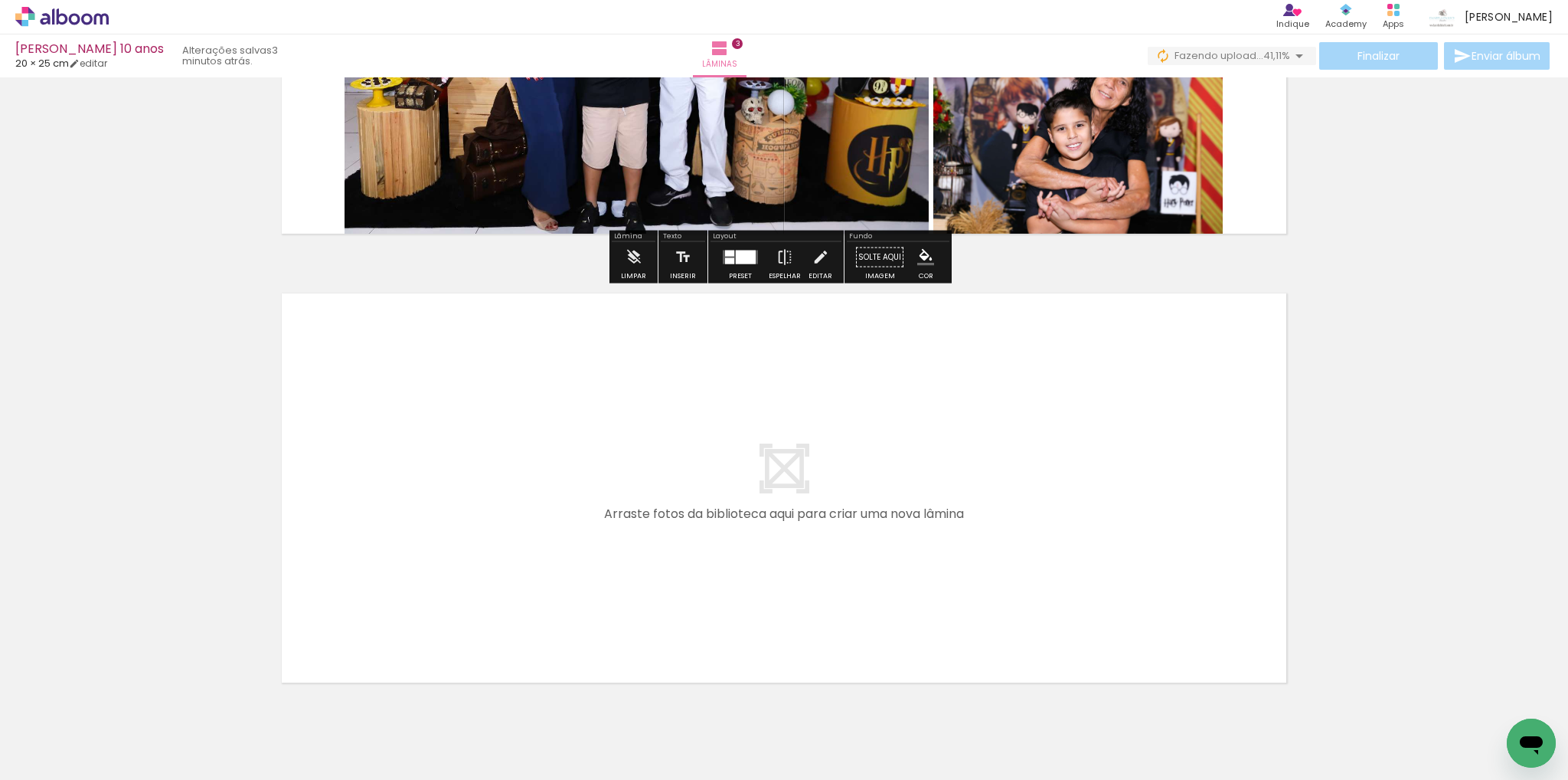
scroll to position [1227, 0]
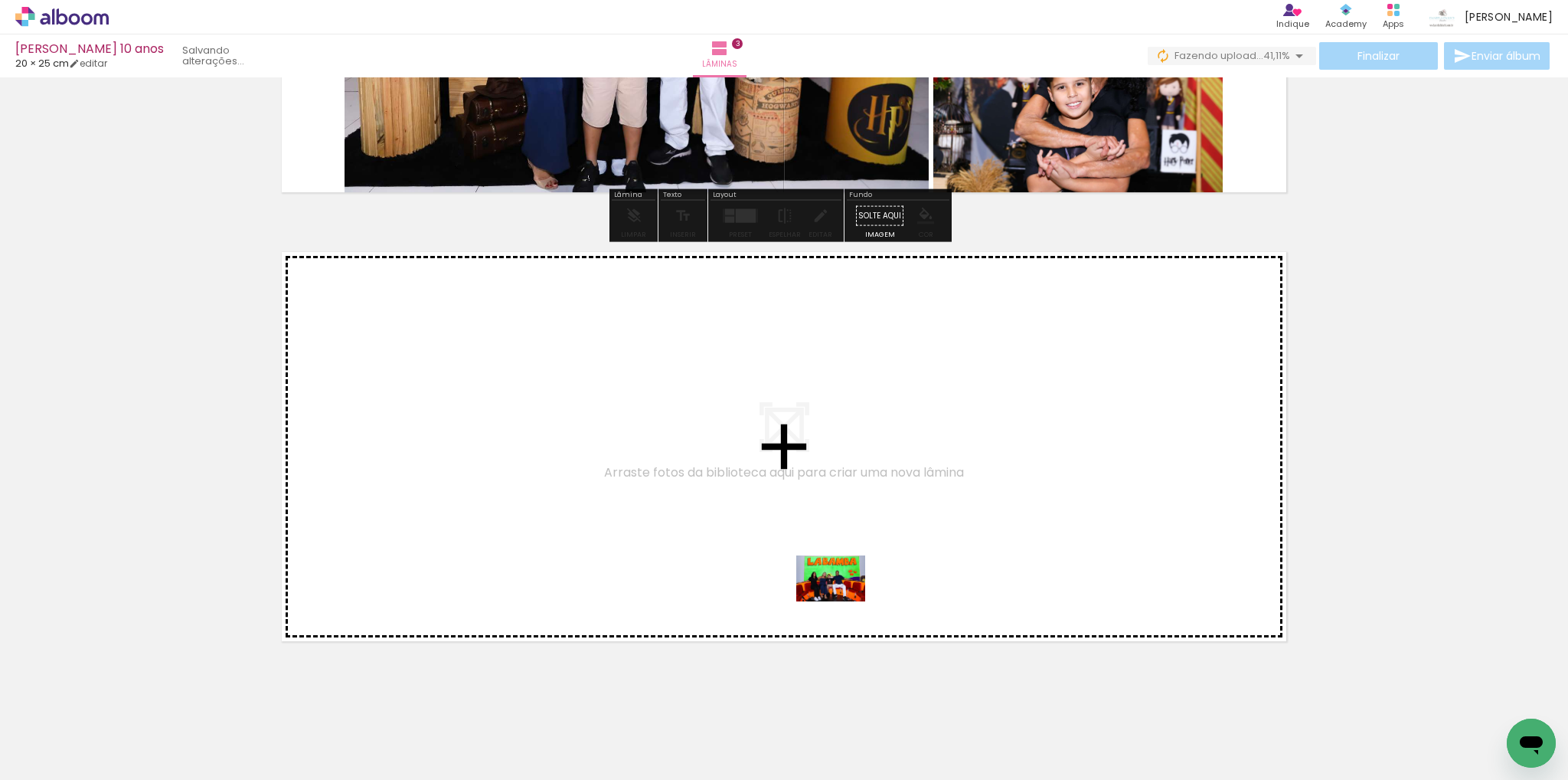
drag, startPoint x: 867, startPoint y: 703, endPoint x: 842, endPoint y: 602, distance: 104.0
click at [842, 602] on quentale-workspace at bounding box center [784, 390] width 1568 height 780
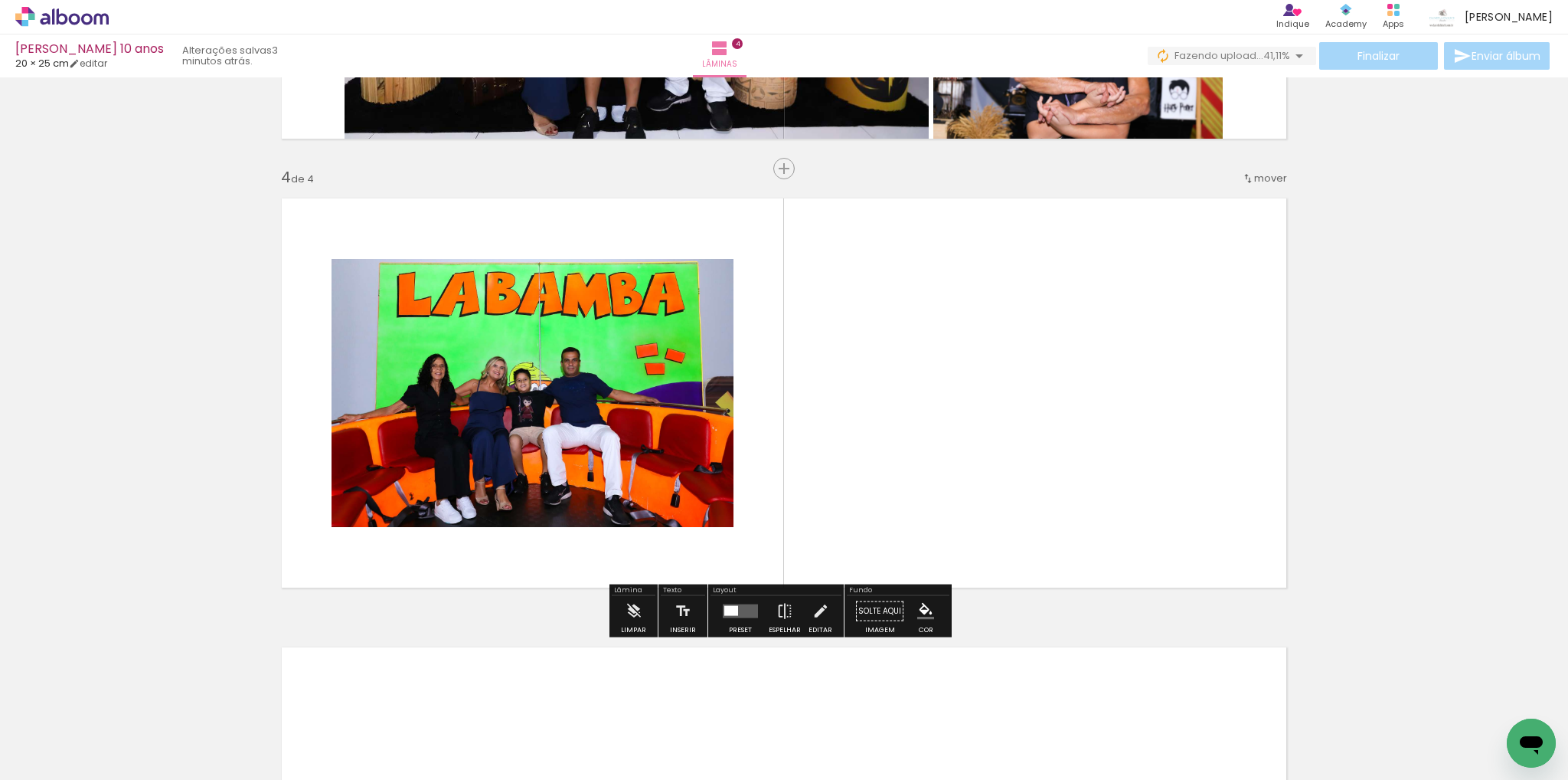
scroll to position [1293, 0]
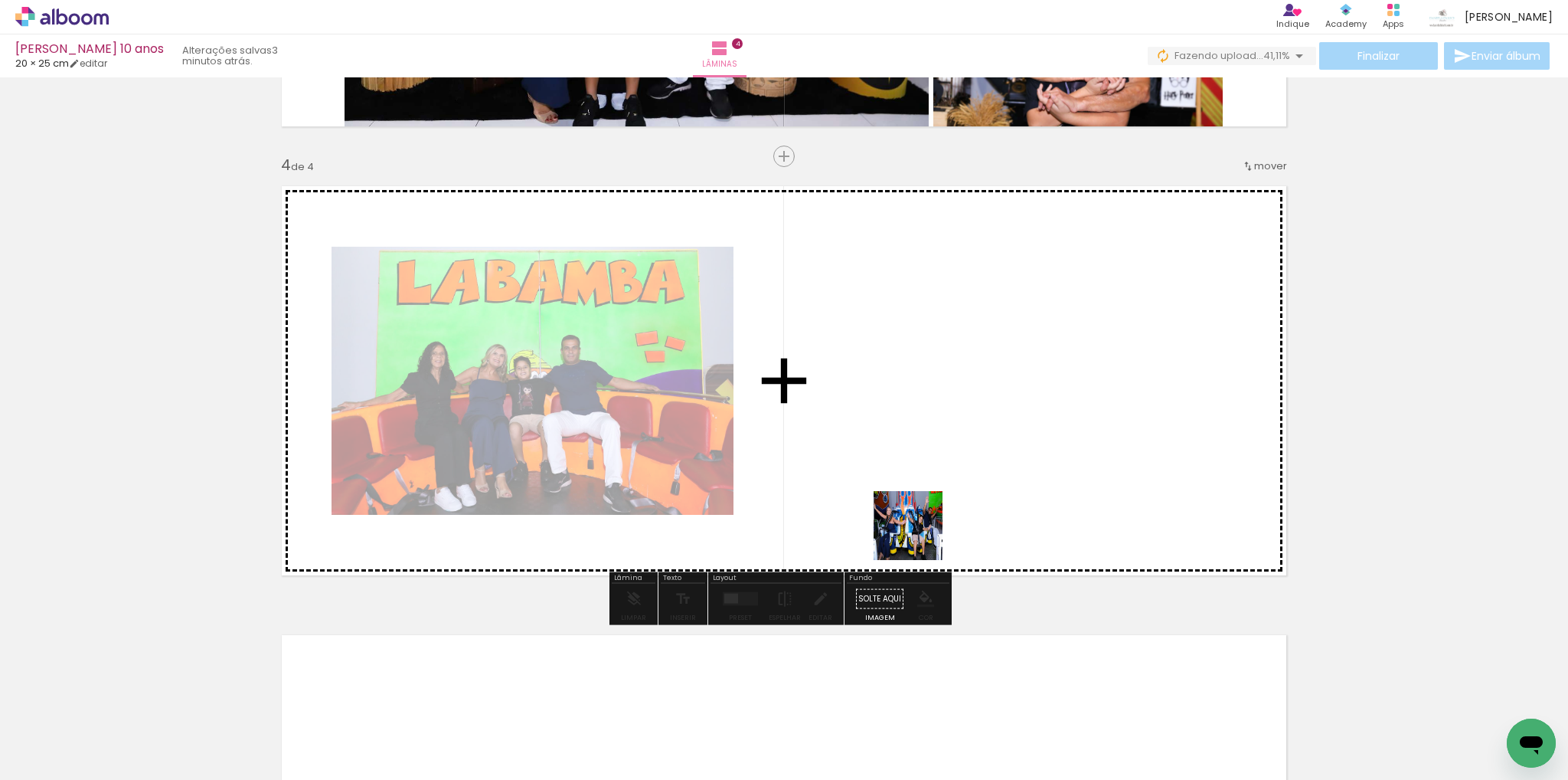
drag, startPoint x: 972, startPoint y: 736, endPoint x: 914, endPoint y: 521, distance: 222.7
click at [914, 521] on quentale-workspace at bounding box center [784, 390] width 1568 height 780
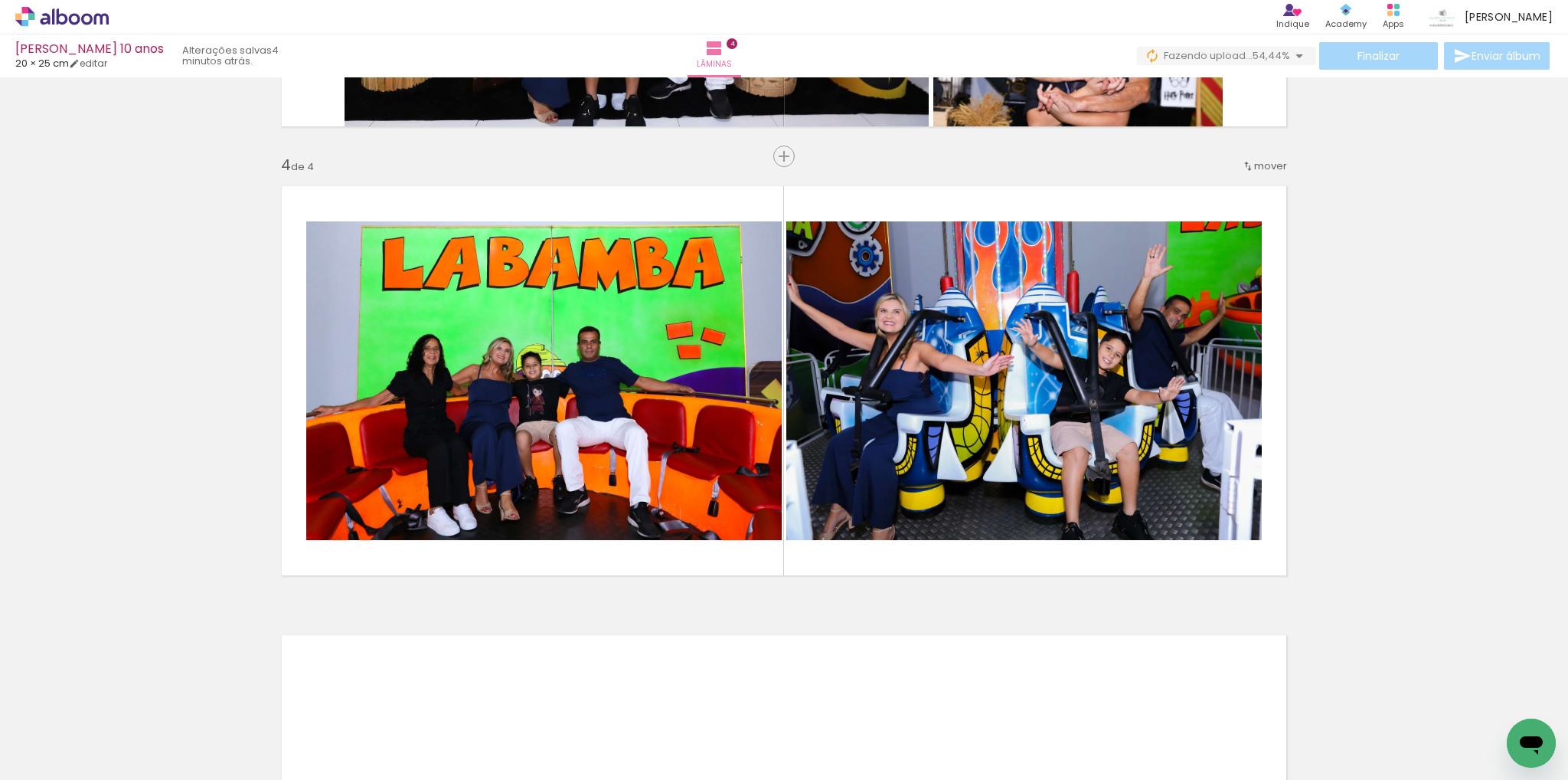
scroll to position [0, 712]
